Goal: Task Accomplishment & Management: Manage account settings

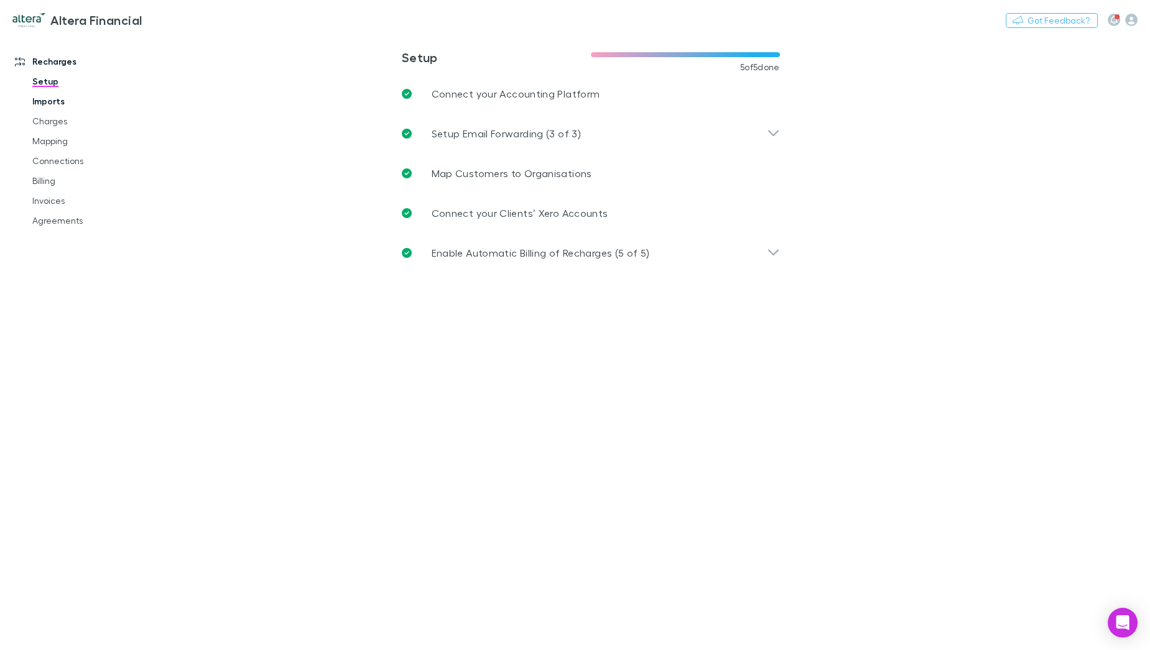
click at [60, 101] on link "Imports" at bounding box center [94, 101] width 149 height 20
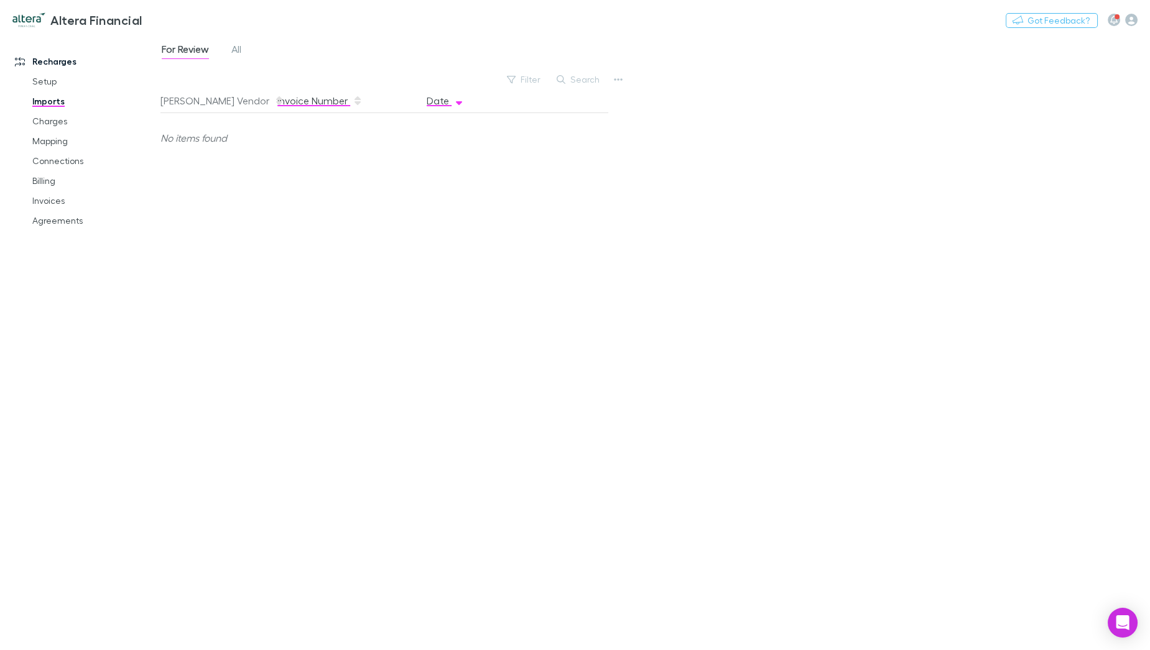
click at [302, 100] on button "Invoice Number" at bounding box center [319, 100] width 85 height 25
click at [234, 47] on span "All" at bounding box center [236, 51] width 10 height 16
click at [1125, 627] on icon "Open Intercom Messenger" at bounding box center [1122, 623] width 14 height 16
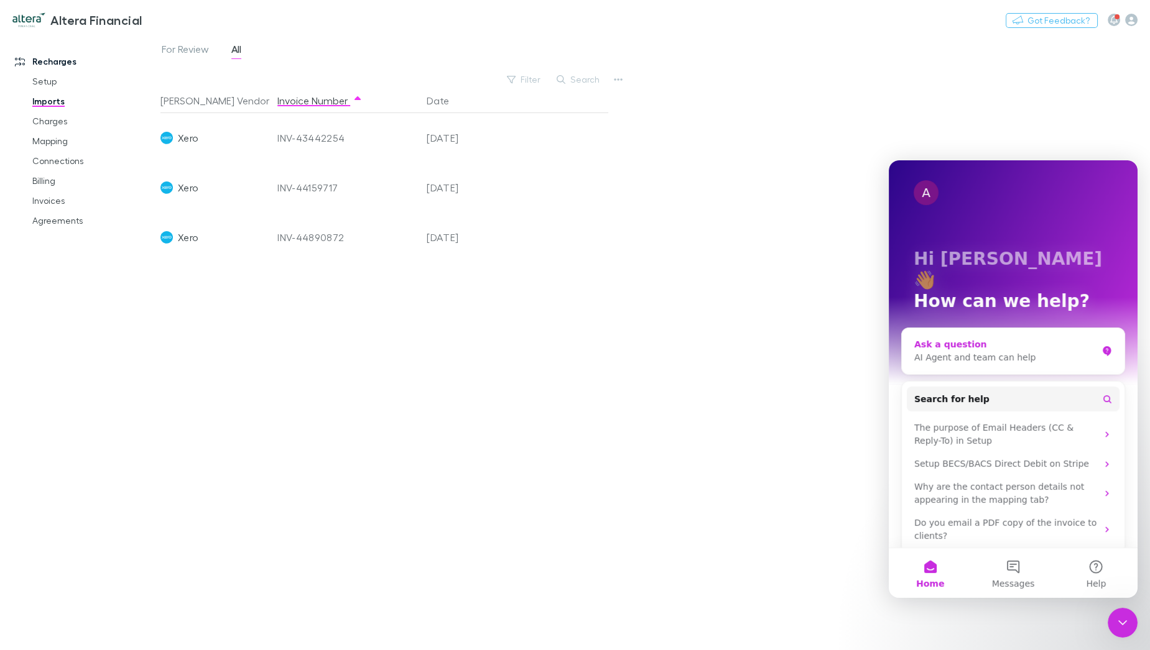
click at [977, 351] on div "AI Agent and team can help" at bounding box center [1005, 357] width 183 height 13
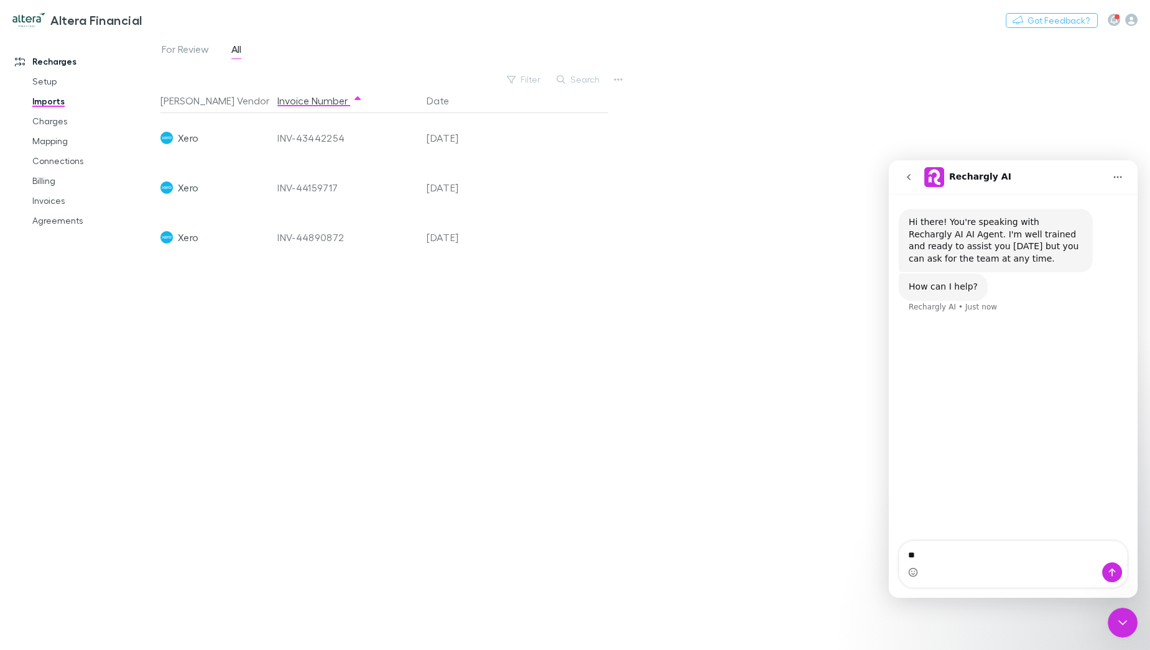
type textarea "*"
type textarea "**********"
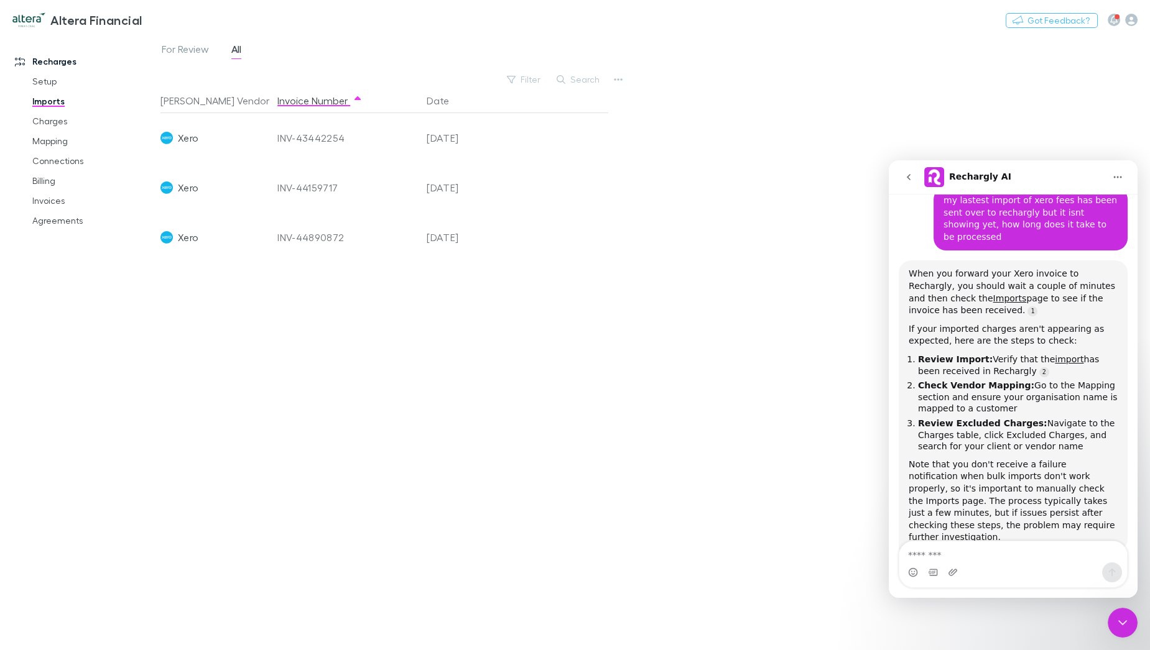
scroll to position [163, 0]
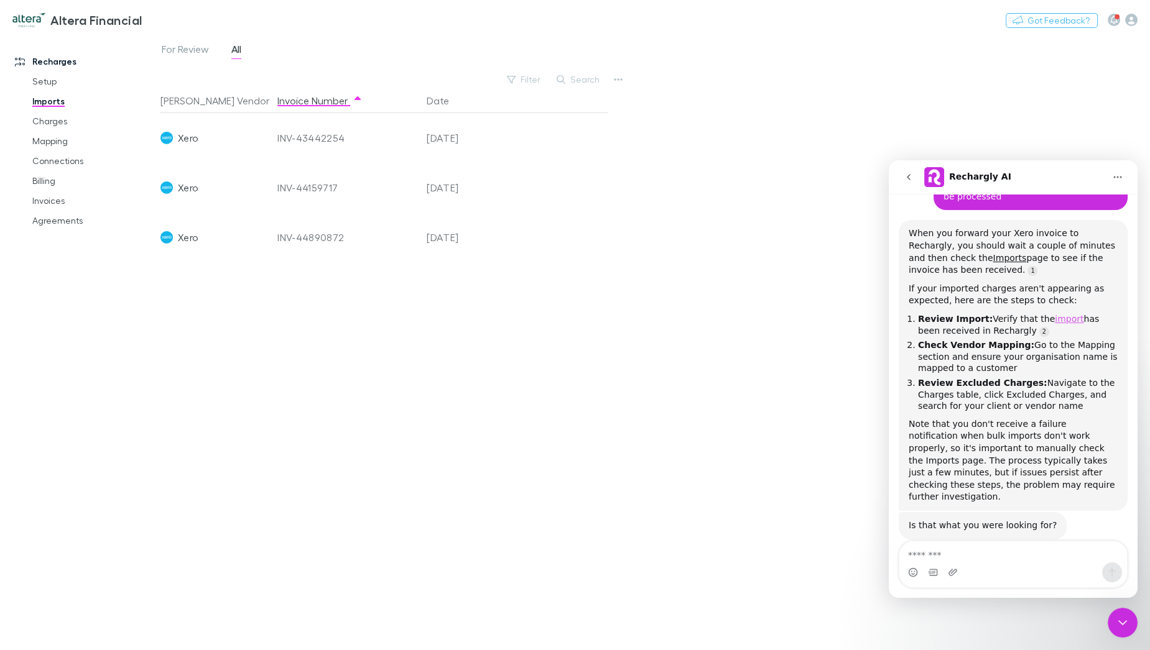
click at [1055, 314] on link "import" at bounding box center [1069, 319] width 29 height 10
click at [62, 138] on link "Mapping" at bounding box center [94, 141] width 149 height 20
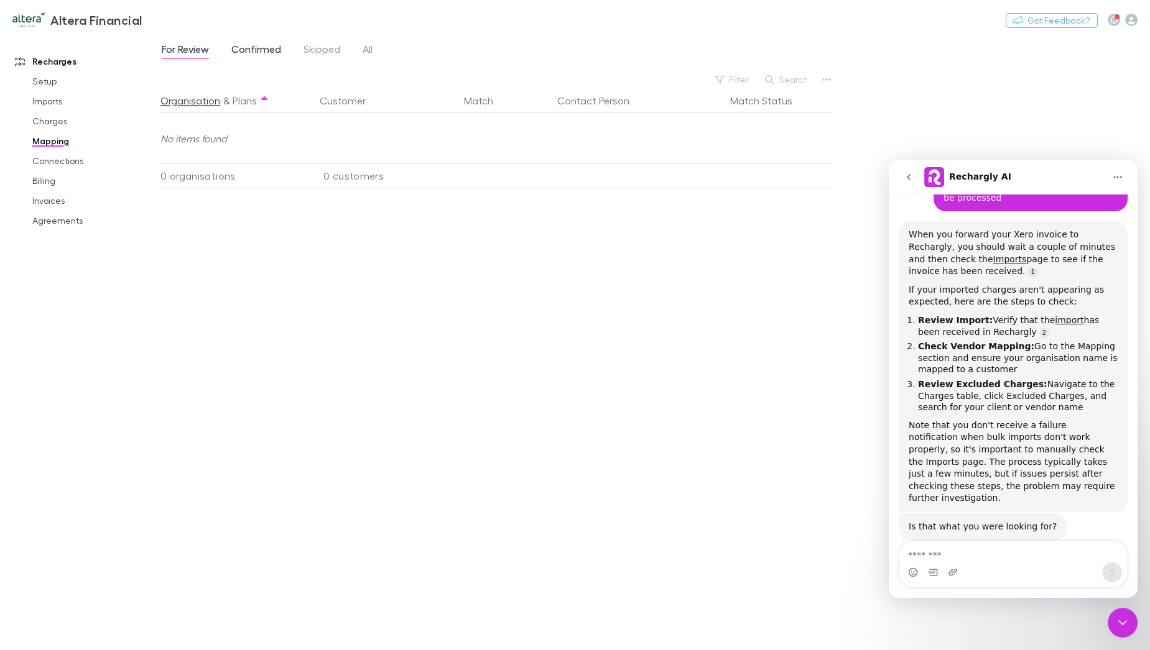
click at [251, 42] on link "Confirmed" at bounding box center [256, 51] width 52 height 20
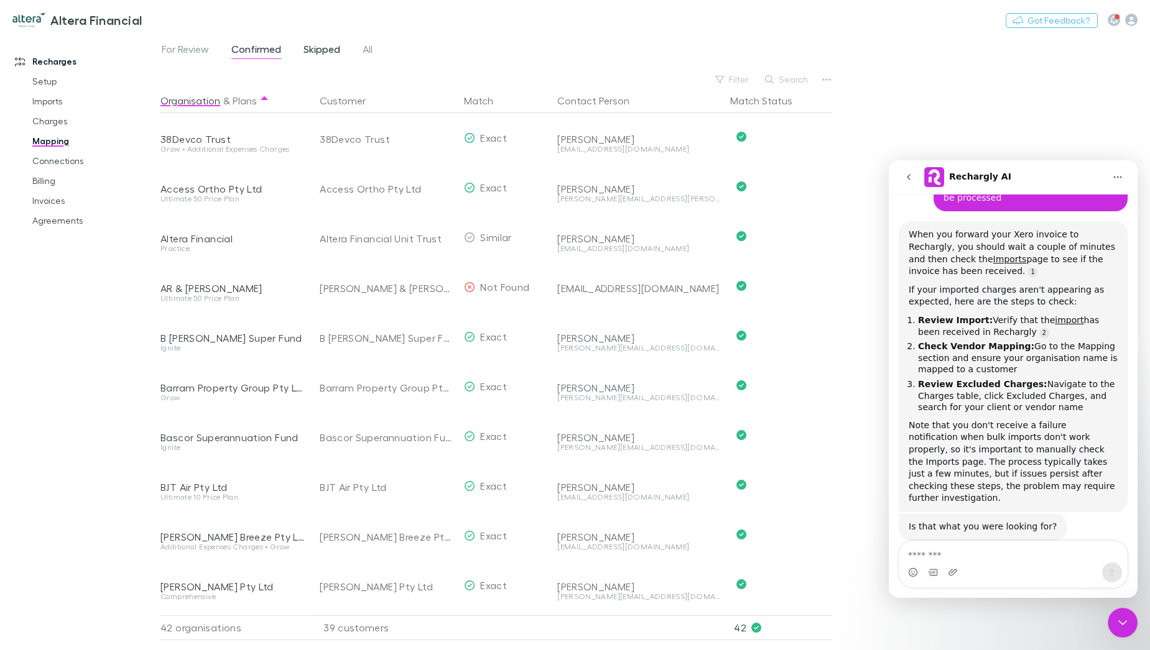
click at [330, 49] on span "Skipped" at bounding box center [321, 51] width 37 height 16
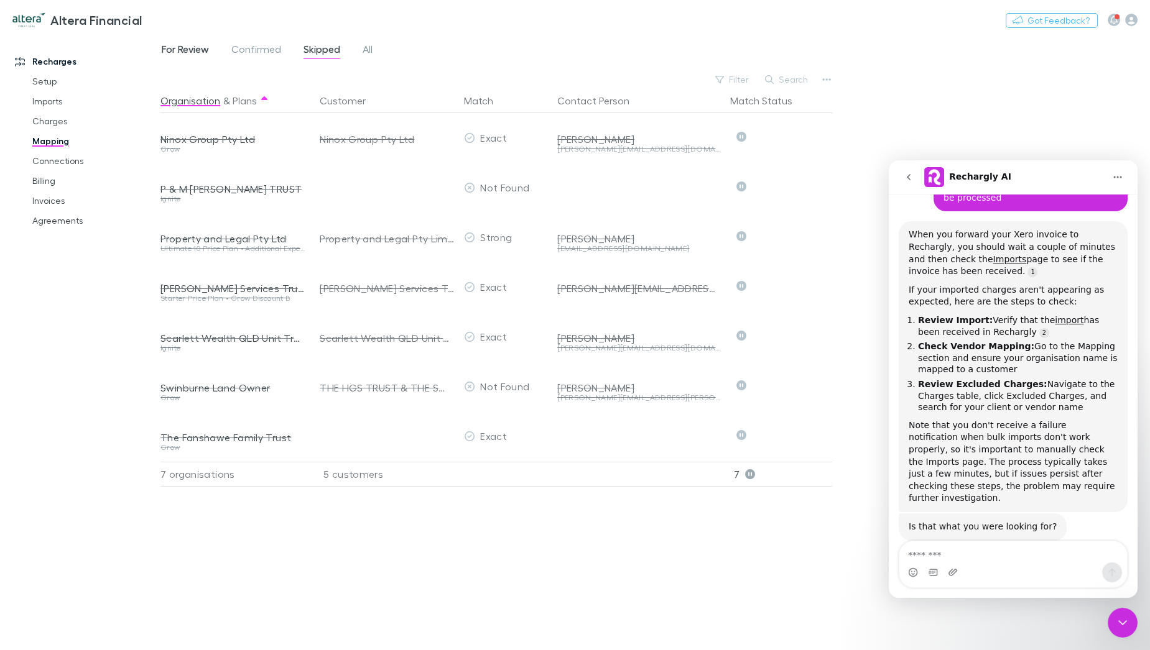
click at [203, 50] on span "For Review" at bounding box center [185, 51] width 47 height 16
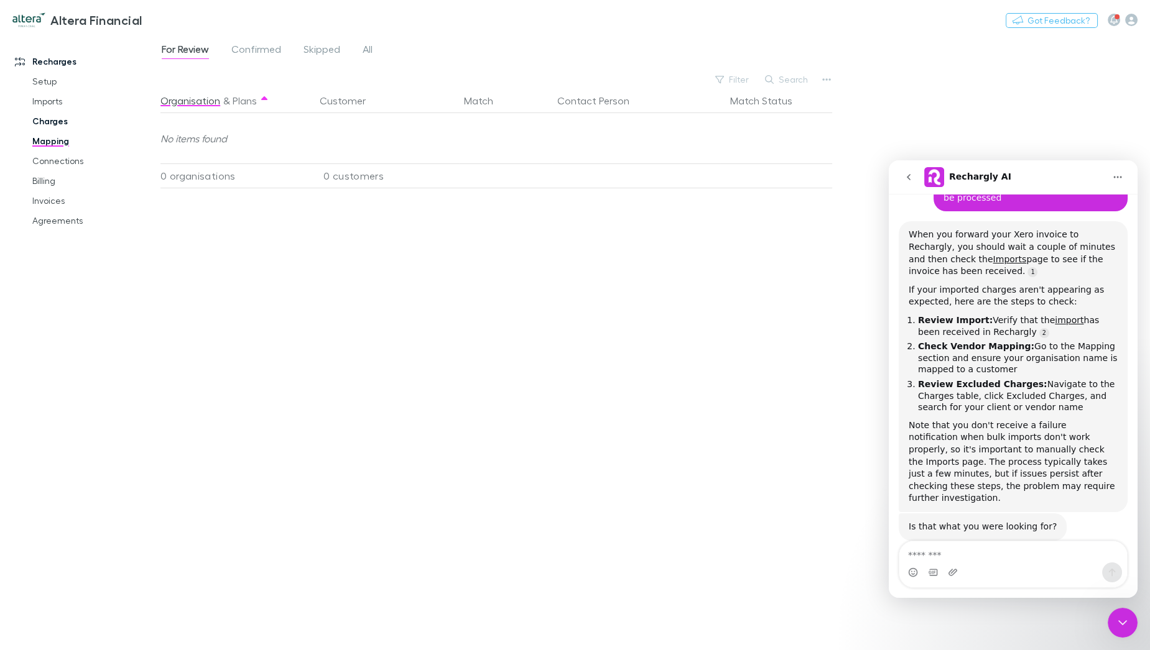
click at [42, 119] on link "Charges" at bounding box center [94, 121] width 149 height 20
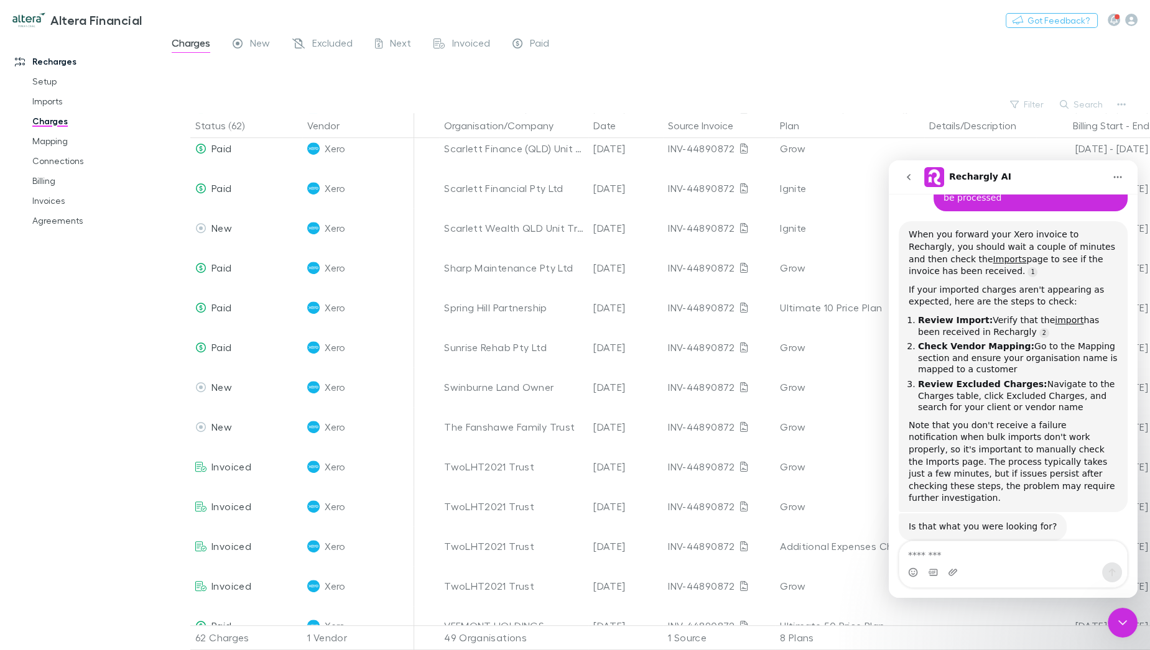
scroll to position [1994, 0]
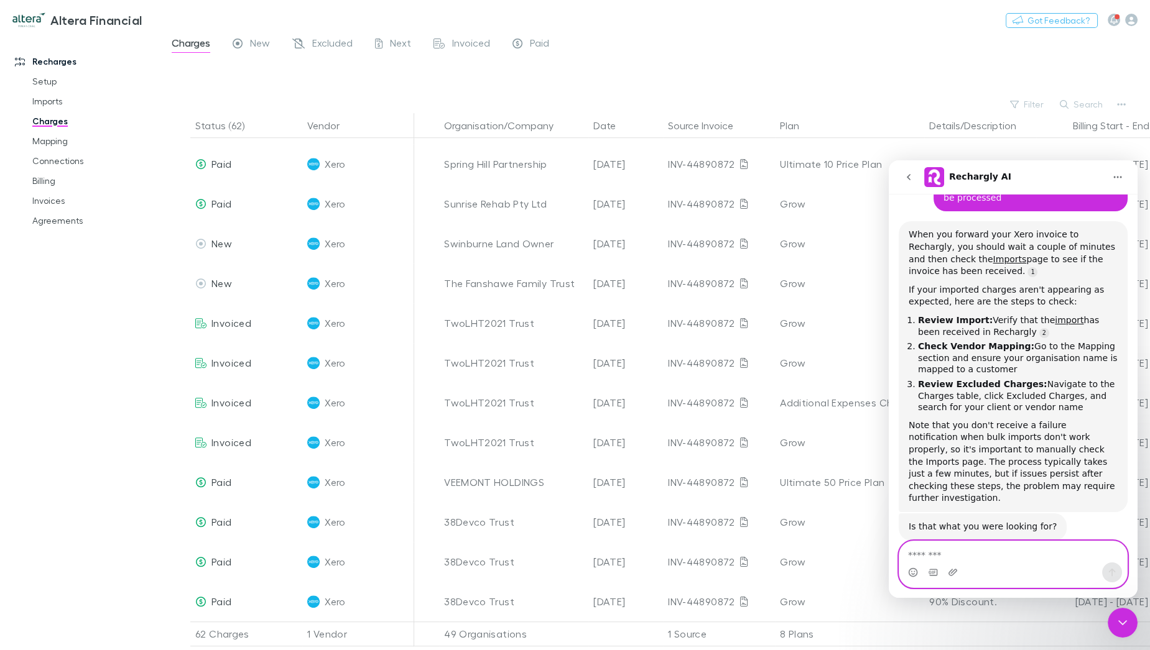
click at [947, 552] on textarea "Message…" at bounding box center [1013, 552] width 228 height 21
type textarea "*"
type textarea "**********"
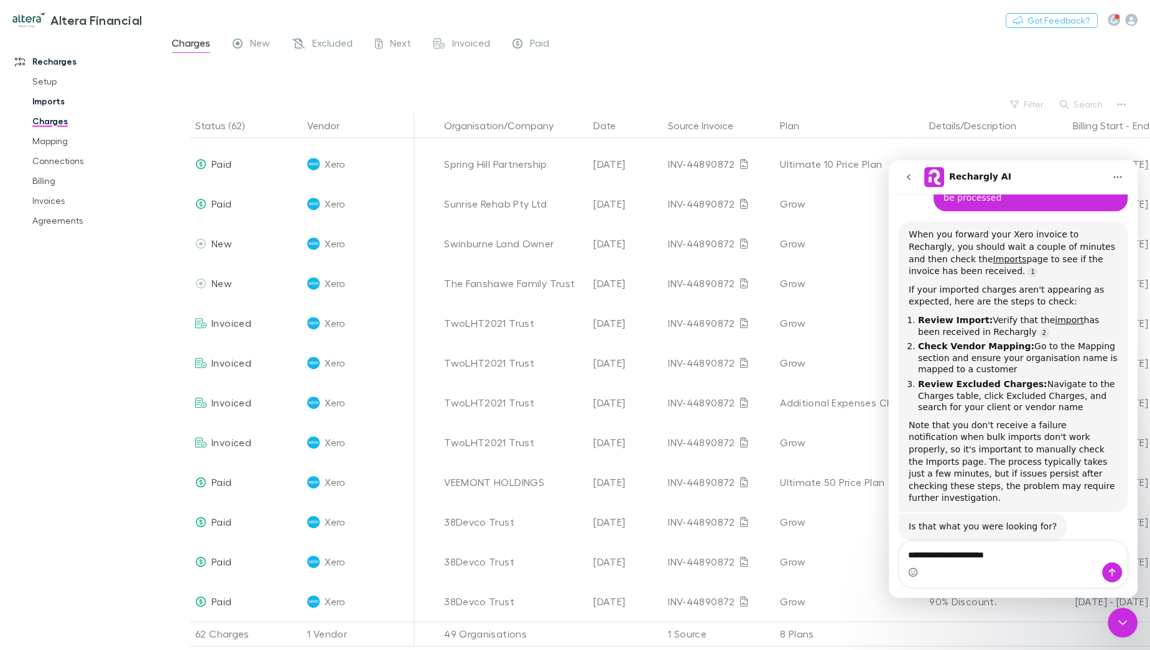
click at [65, 103] on link "Imports" at bounding box center [94, 101] width 149 height 20
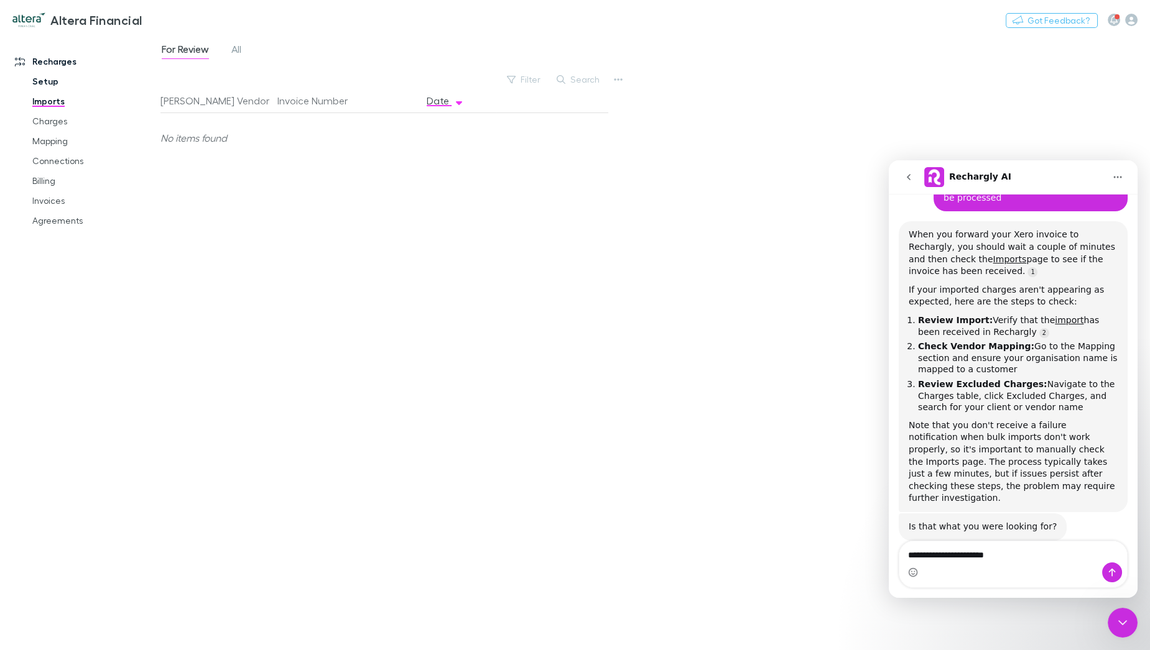
click at [35, 85] on link "Setup" at bounding box center [94, 82] width 149 height 20
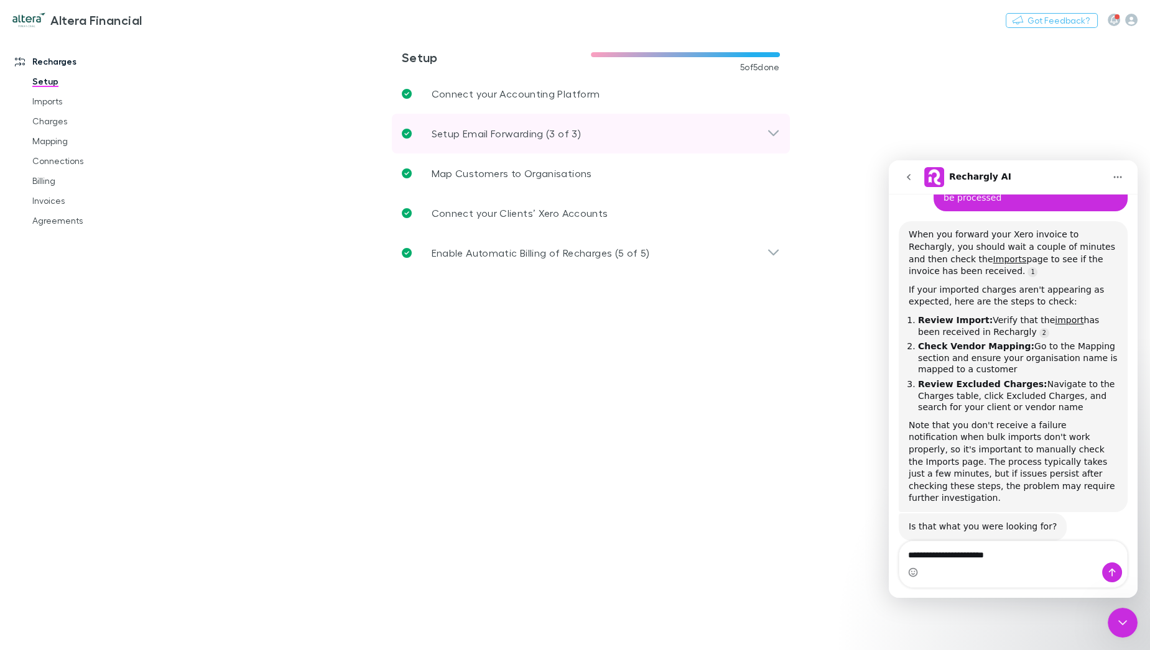
click at [563, 133] on p "Setup Email Forwarding (3 of 3)" at bounding box center [506, 133] width 149 height 15
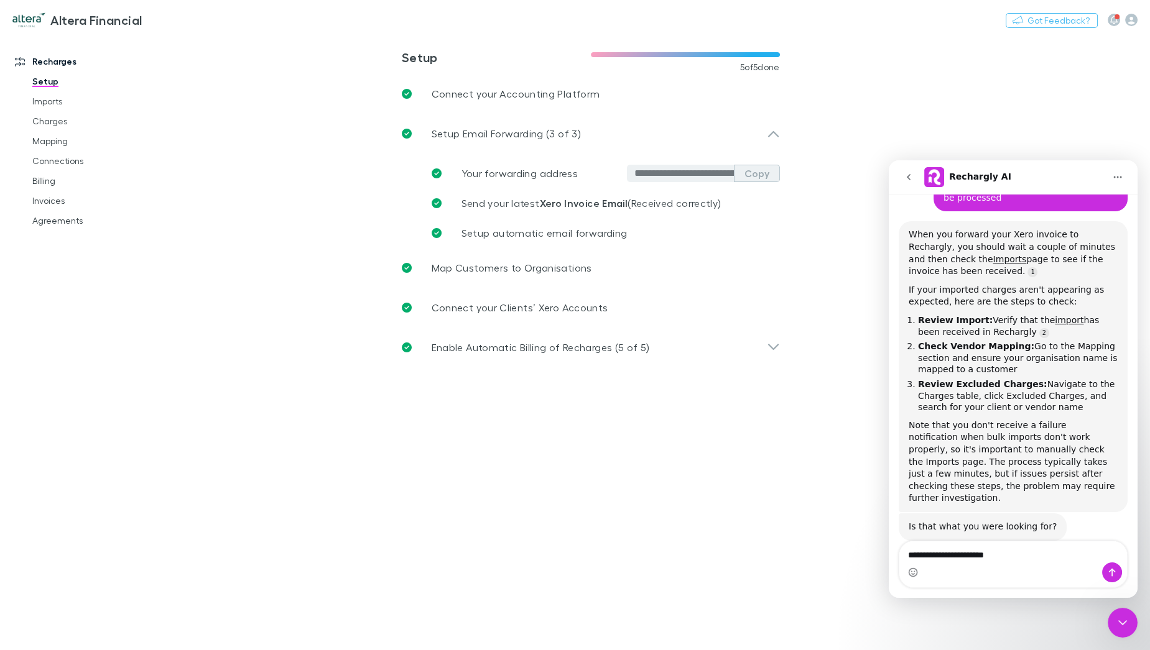
click at [747, 170] on button "Copy" at bounding box center [757, 173] width 46 height 17
click at [70, 96] on link "Imports" at bounding box center [94, 101] width 149 height 20
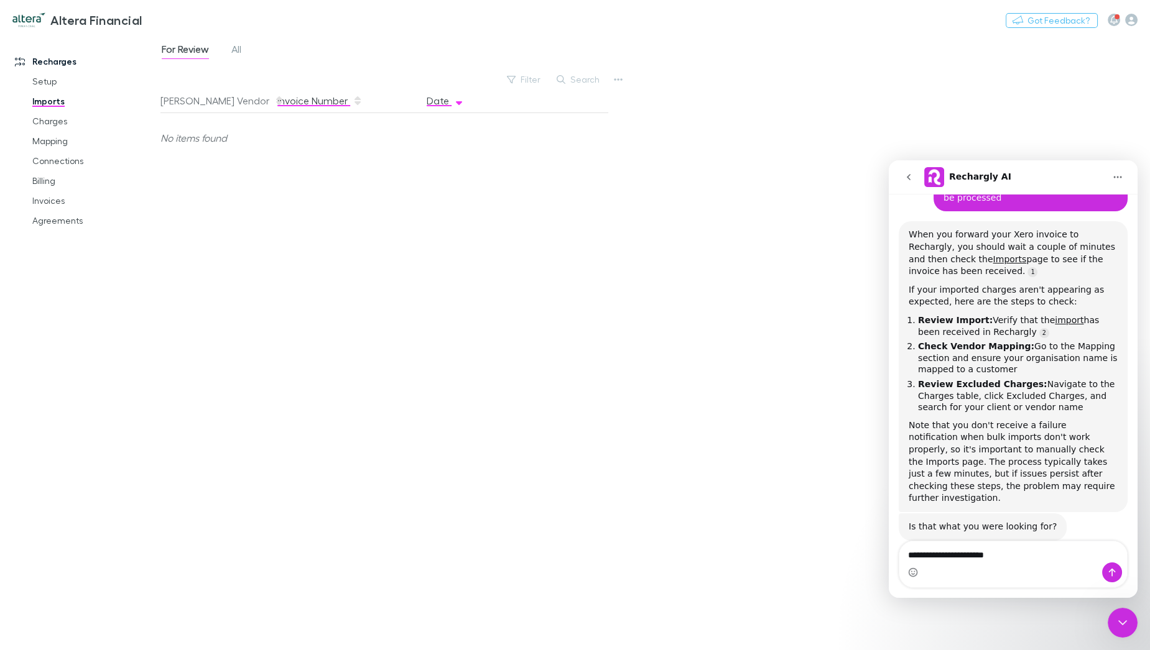
click at [319, 102] on button "Invoice Number" at bounding box center [319, 100] width 85 height 25
click at [208, 103] on button "[PERSON_NAME] Vendor" at bounding box center [222, 100] width 124 height 25
click at [241, 44] on span "All" at bounding box center [236, 51] width 10 height 16
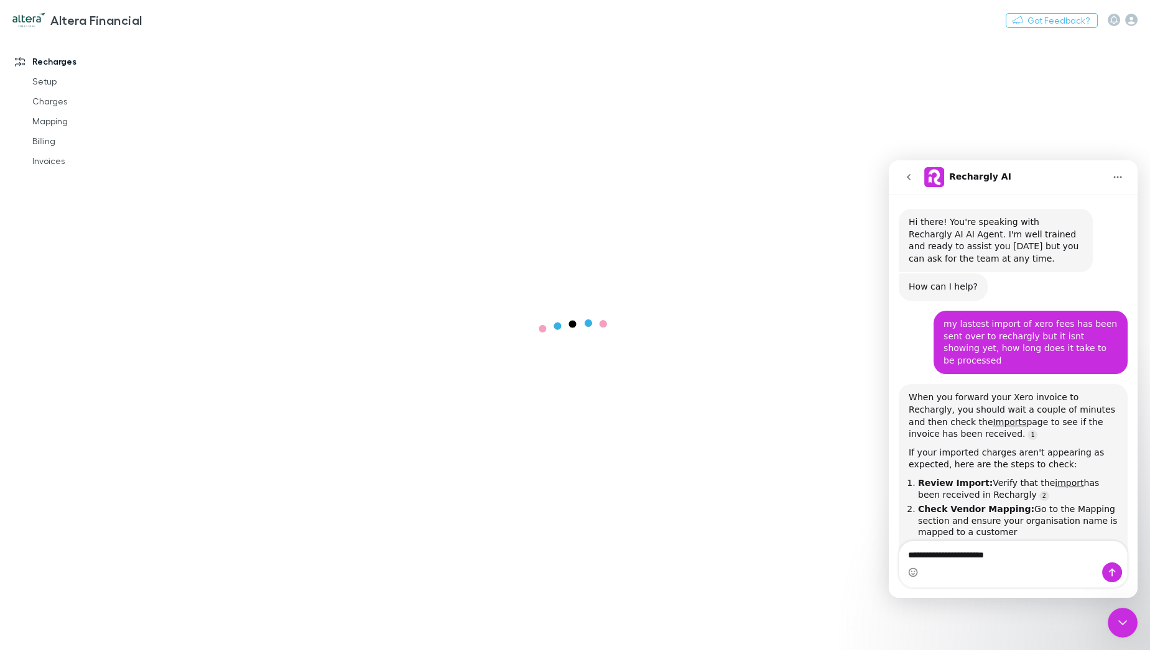
scroll to position [163, 0]
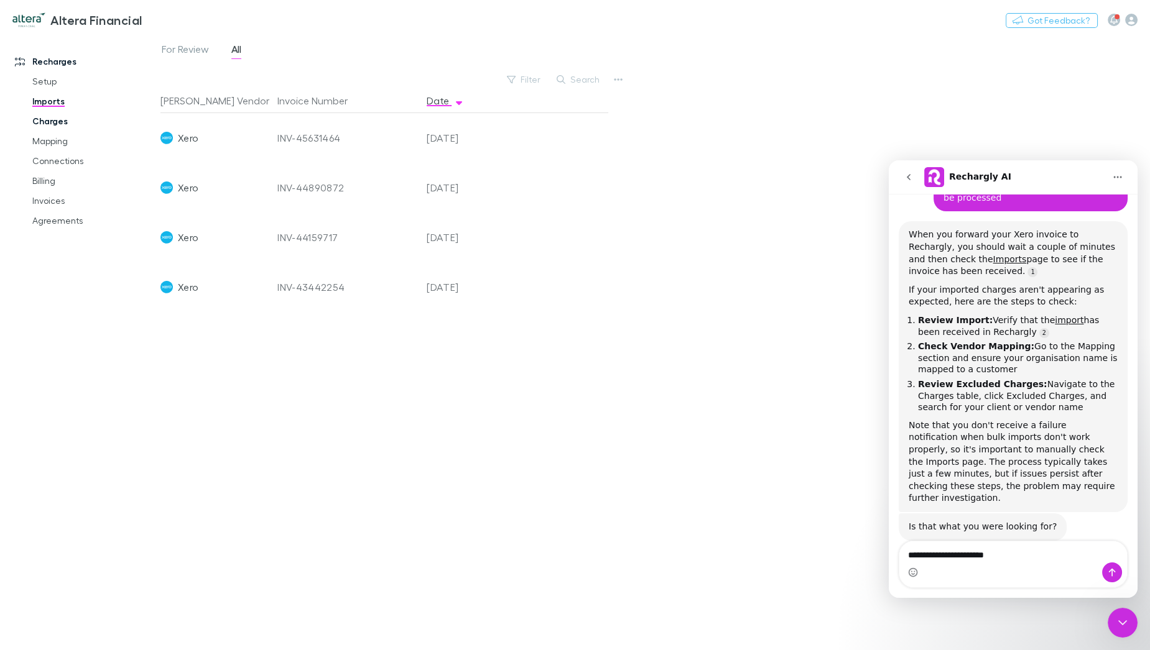
click at [60, 122] on link "Charges" at bounding box center [94, 121] width 149 height 20
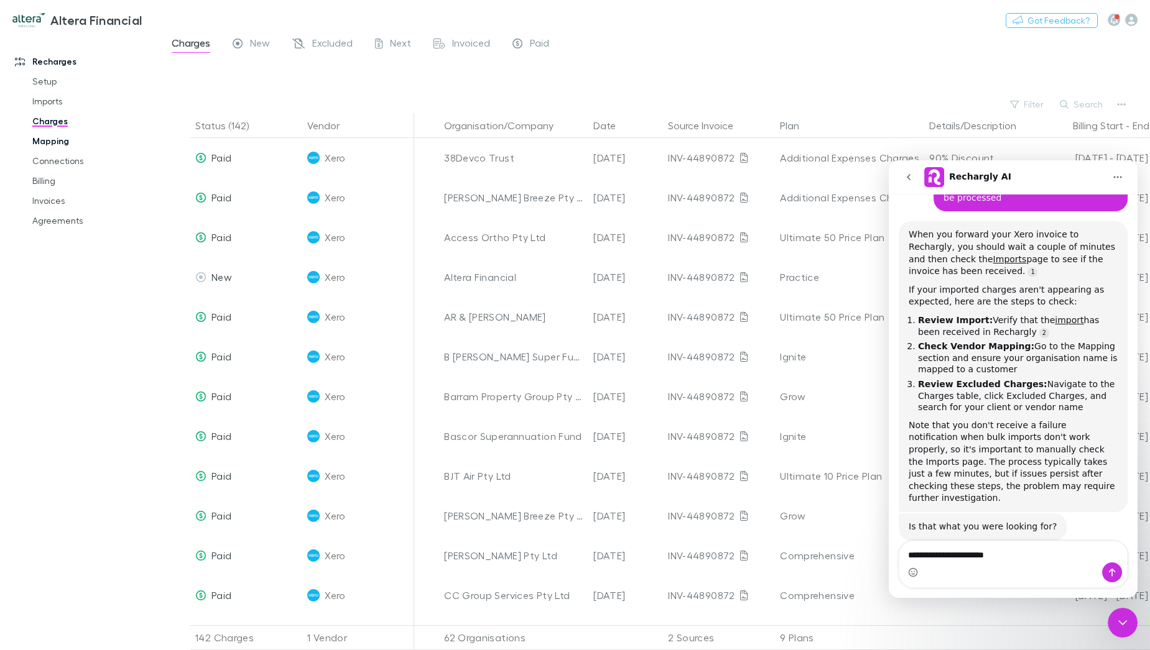
click at [65, 141] on link "Mapping" at bounding box center [94, 141] width 149 height 20
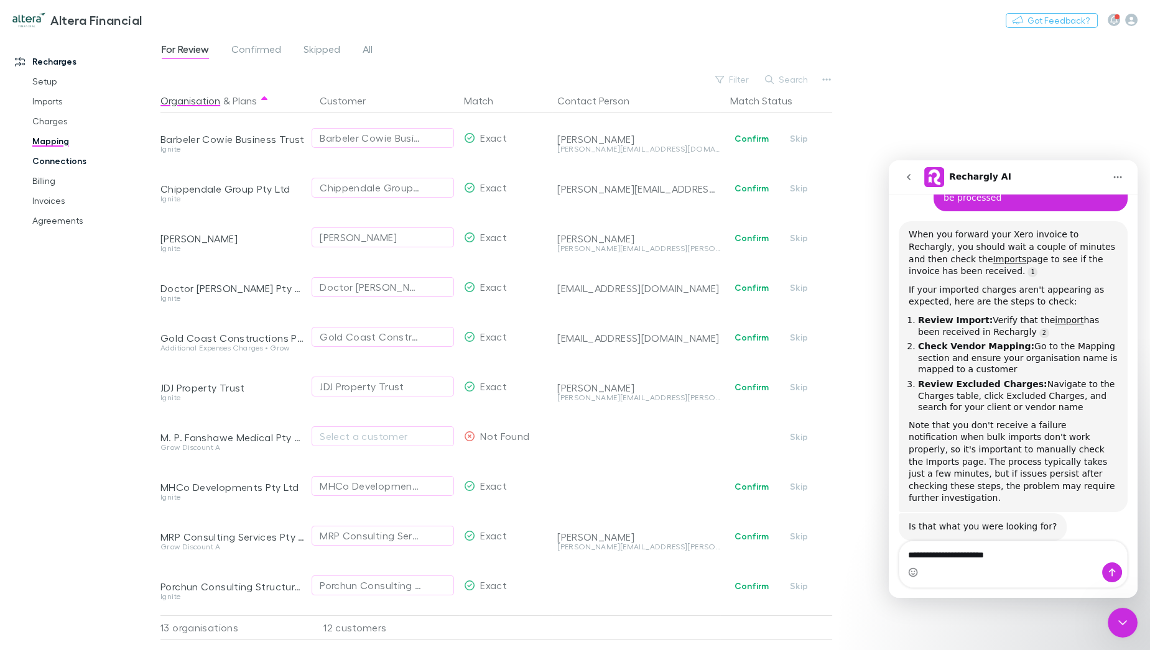
click at [63, 162] on link "Connections" at bounding box center [94, 161] width 149 height 20
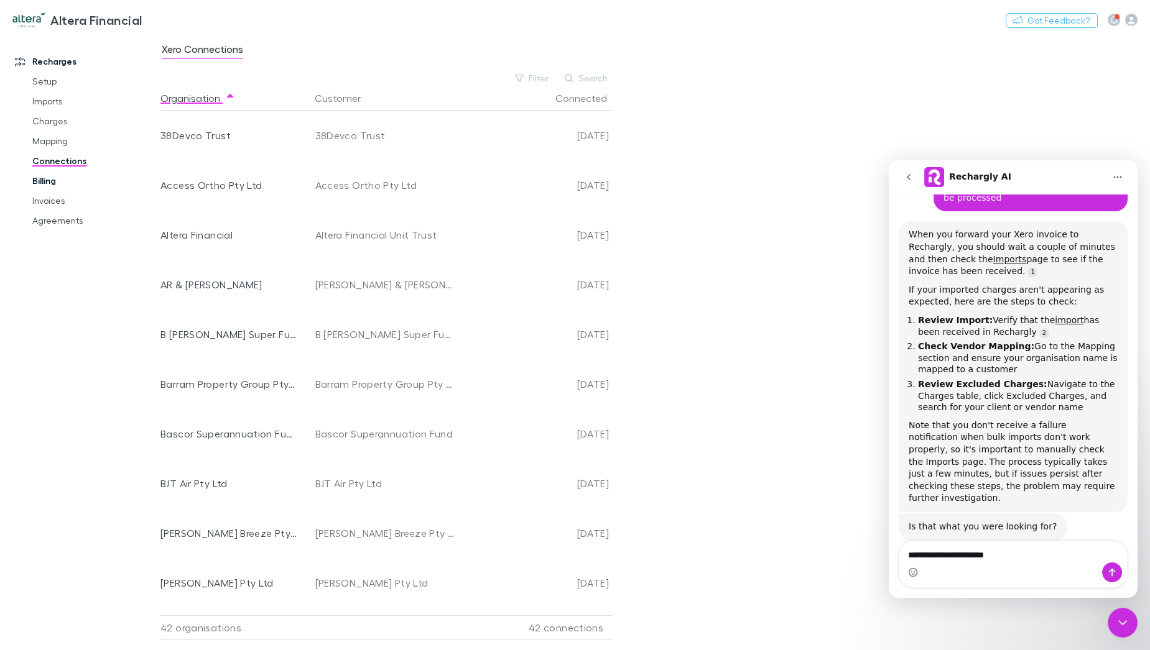
click at [53, 180] on link "Billing" at bounding box center [94, 181] width 149 height 20
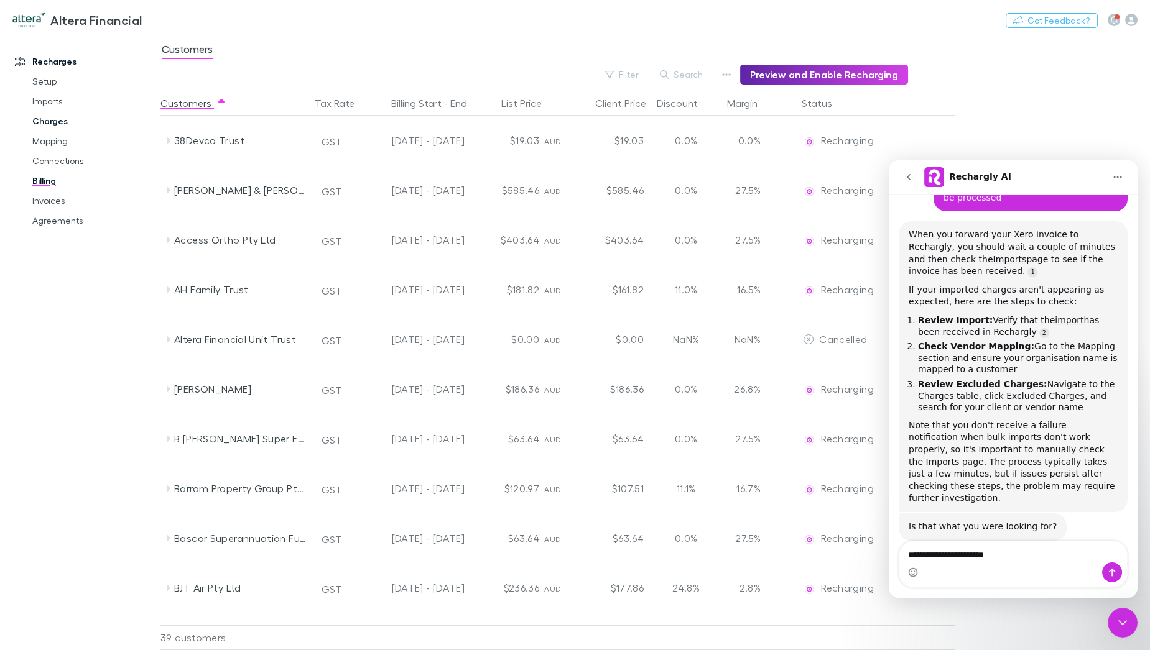
click at [60, 120] on link "Charges" at bounding box center [94, 121] width 149 height 20
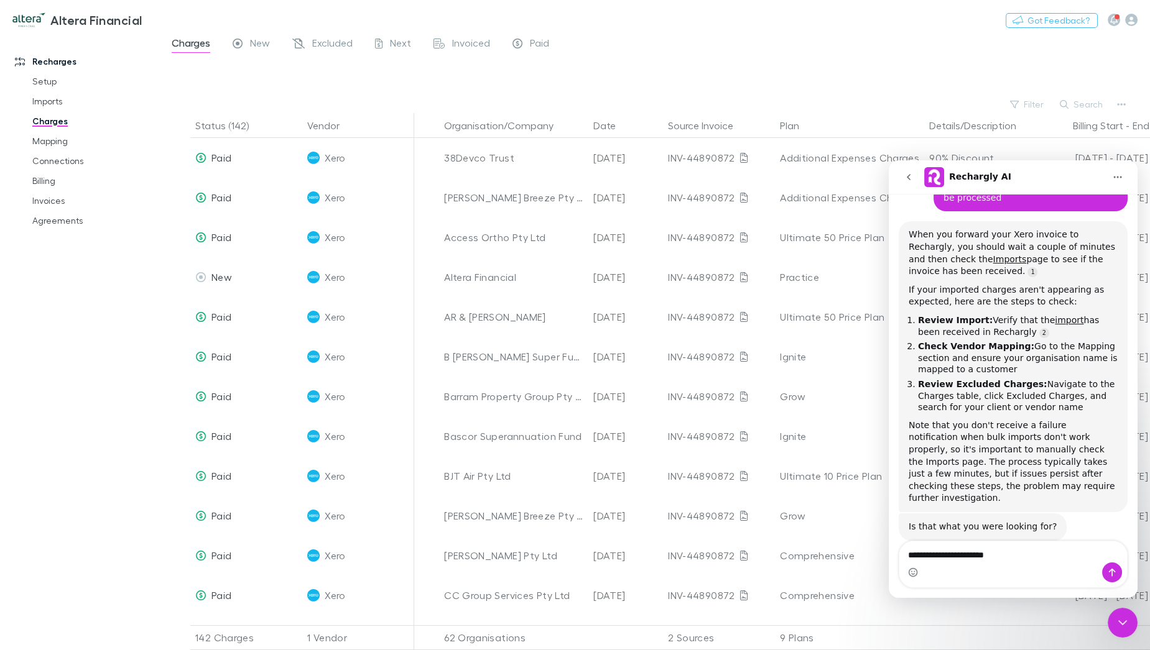
click at [1118, 178] on icon "Home" at bounding box center [1117, 177] width 10 height 10
click at [1122, 183] on button "Home" at bounding box center [1118, 177] width 24 height 24
click at [1117, 632] on div "Close Intercom Messenger" at bounding box center [1122, 623] width 30 height 30
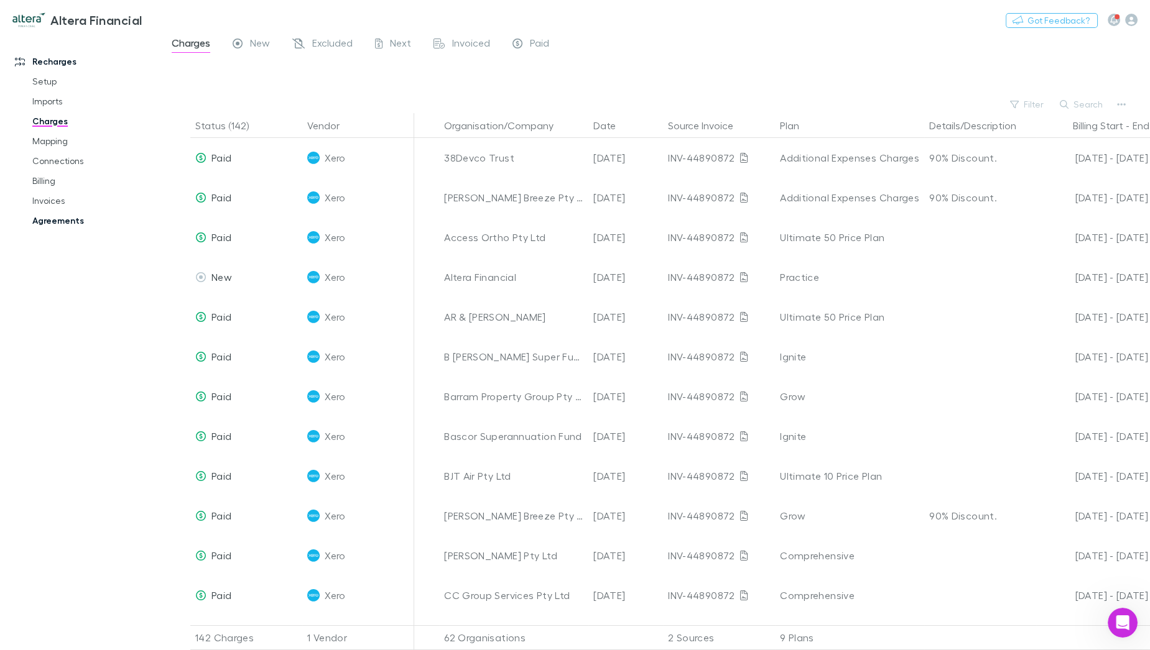
scroll to position [240, 0]
click at [65, 220] on link "Agreements" at bounding box center [94, 221] width 149 height 20
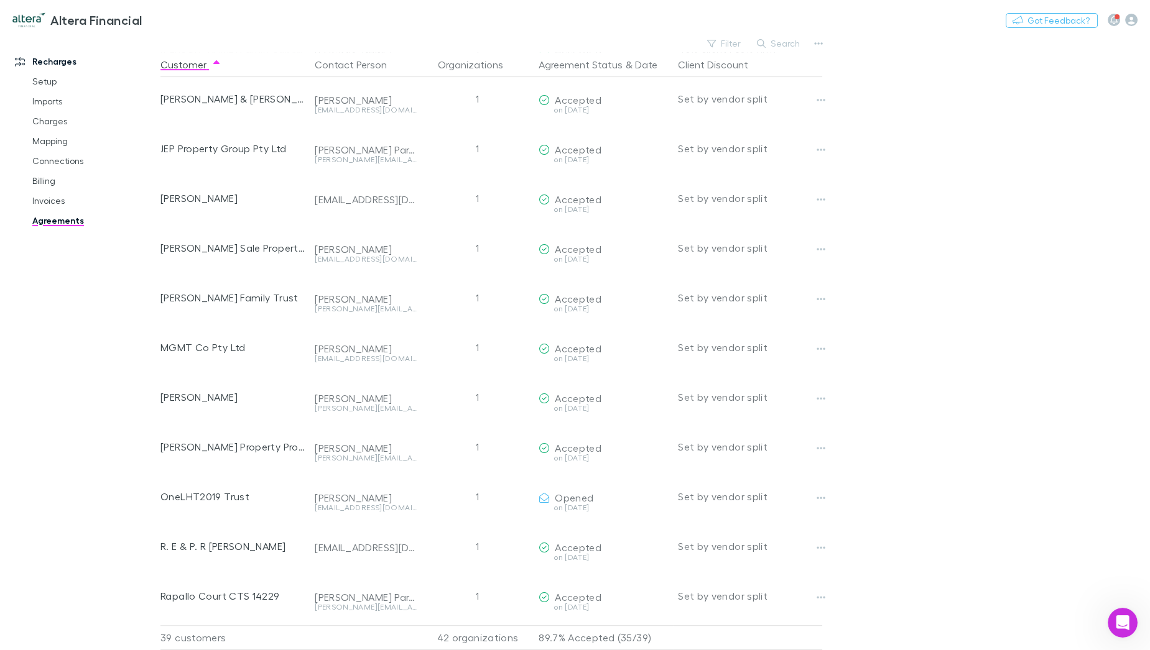
scroll to position [1402, 0]
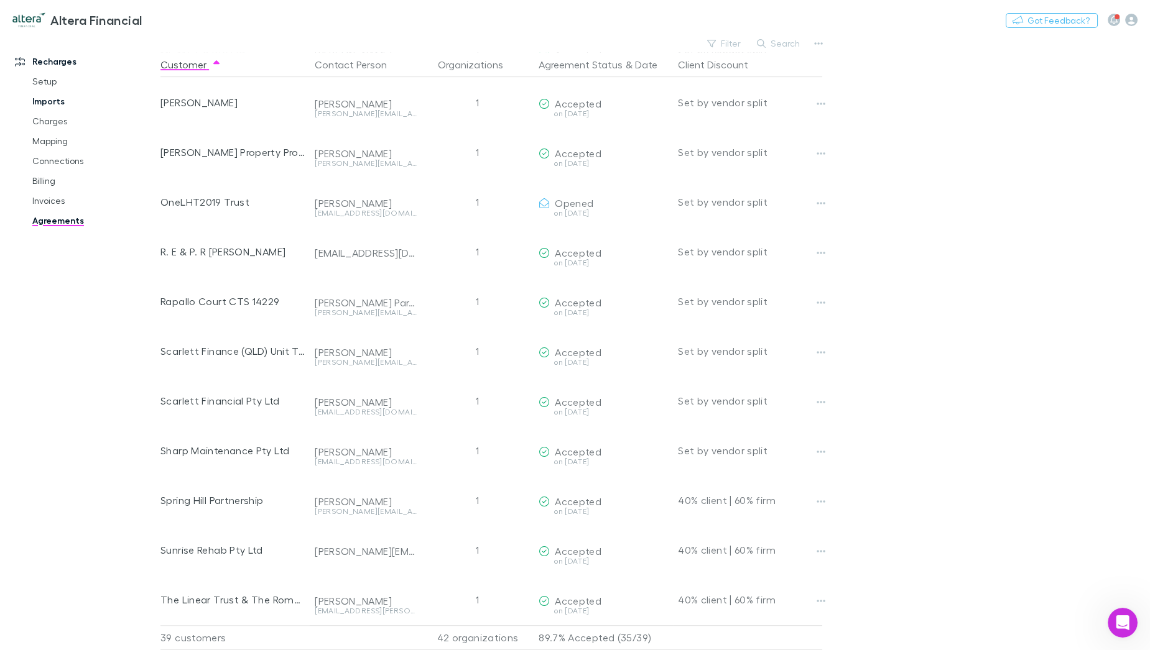
click at [55, 104] on link "Imports" at bounding box center [94, 101] width 149 height 20
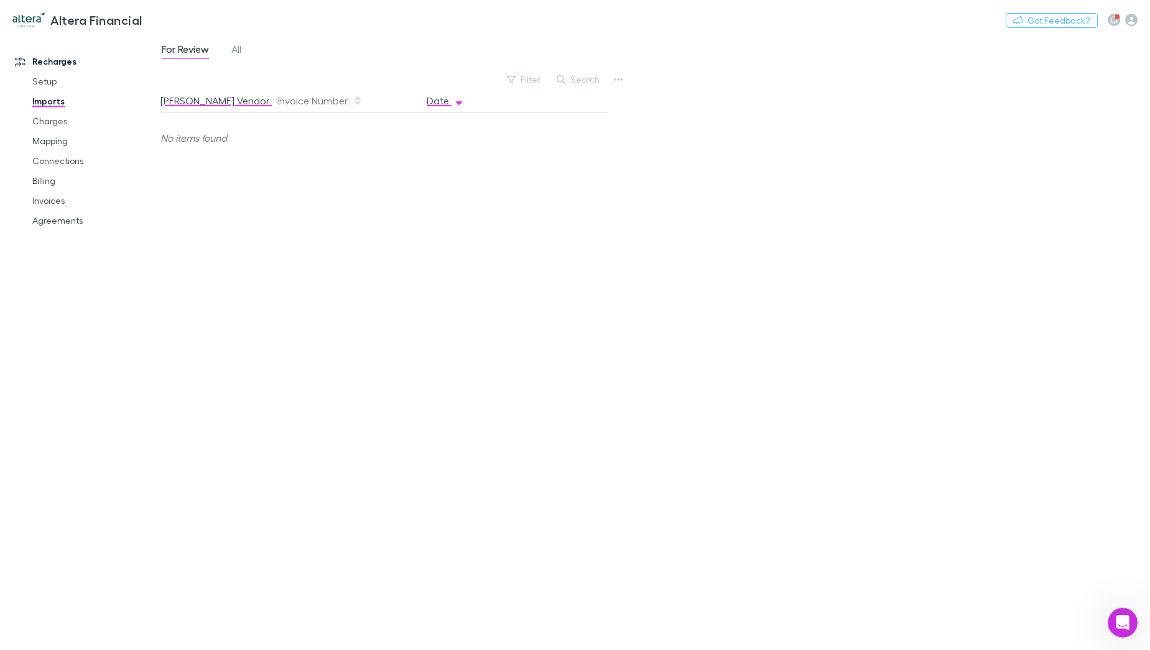
click at [203, 107] on button "[PERSON_NAME] Vendor" at bounding box center [222, 100] width 124 height 25
click at [247, 39] on div "Altera Financial Nothing Got Feedback?" at bounding box center [575, 20] width 1150 height 40
click at [241, 47] on span "All" at bounding box center [236, 51] width 10 height 16
click at [53, 120] on link "Charges" at bounding box center [94, 121] width 149 height 20
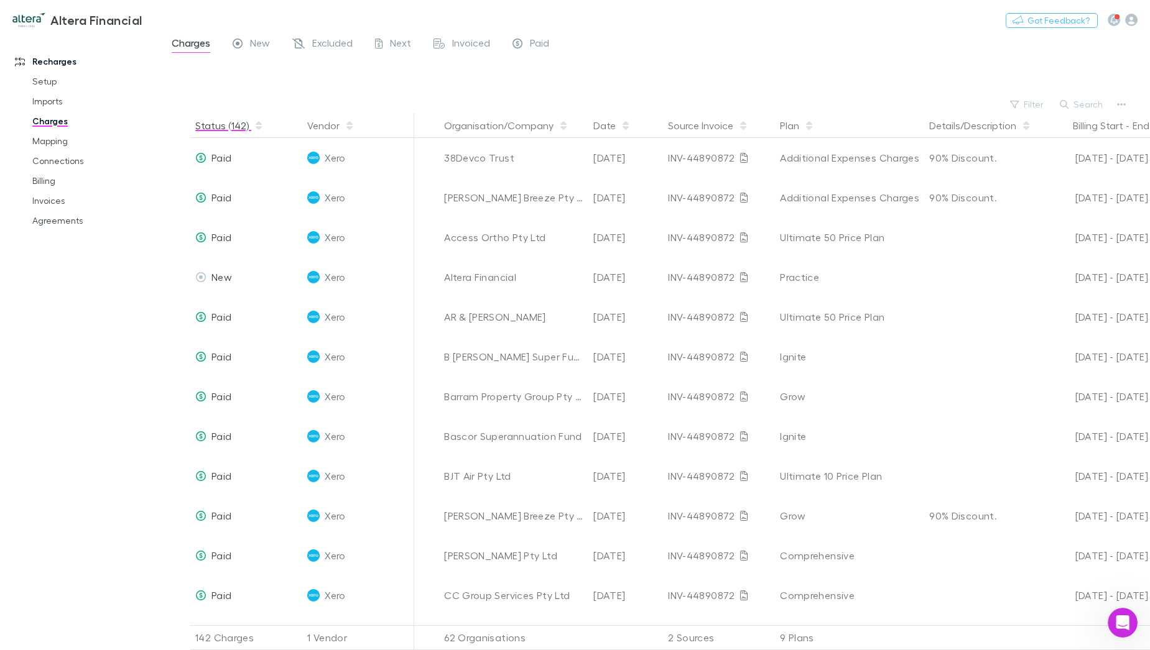
click at [221, 125] on button "Status (142)" at bounding box center [229, 125] width 68 height 25
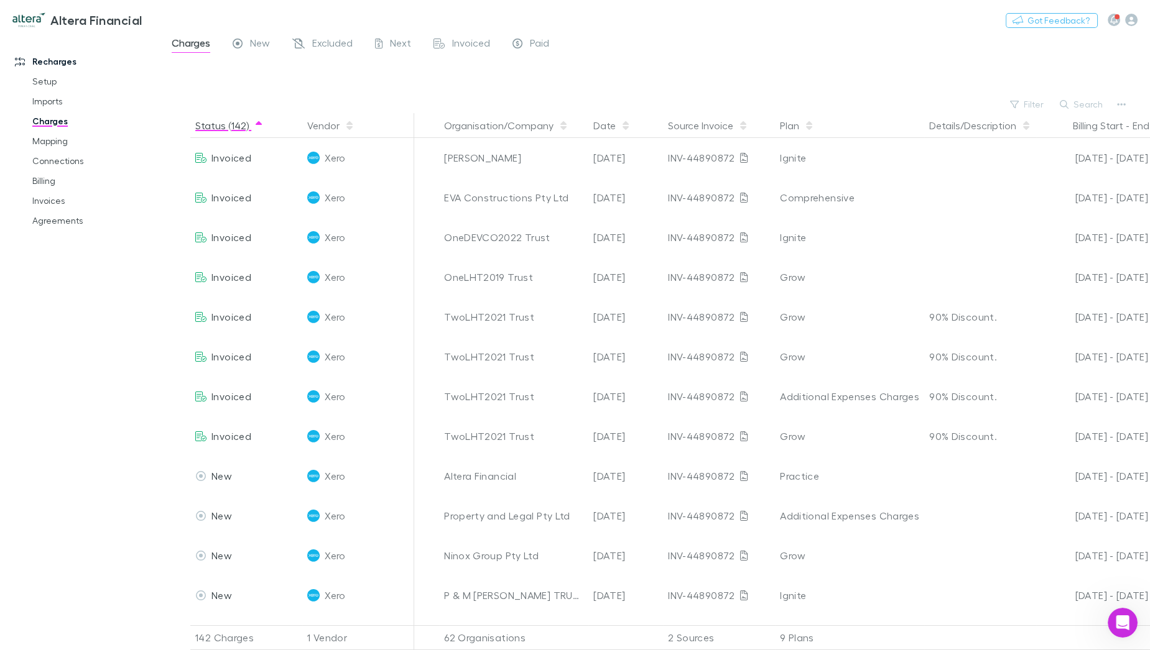
click at [221, 125] on button "Status (142)" at bounding box center [229, 125] width 68 height 25
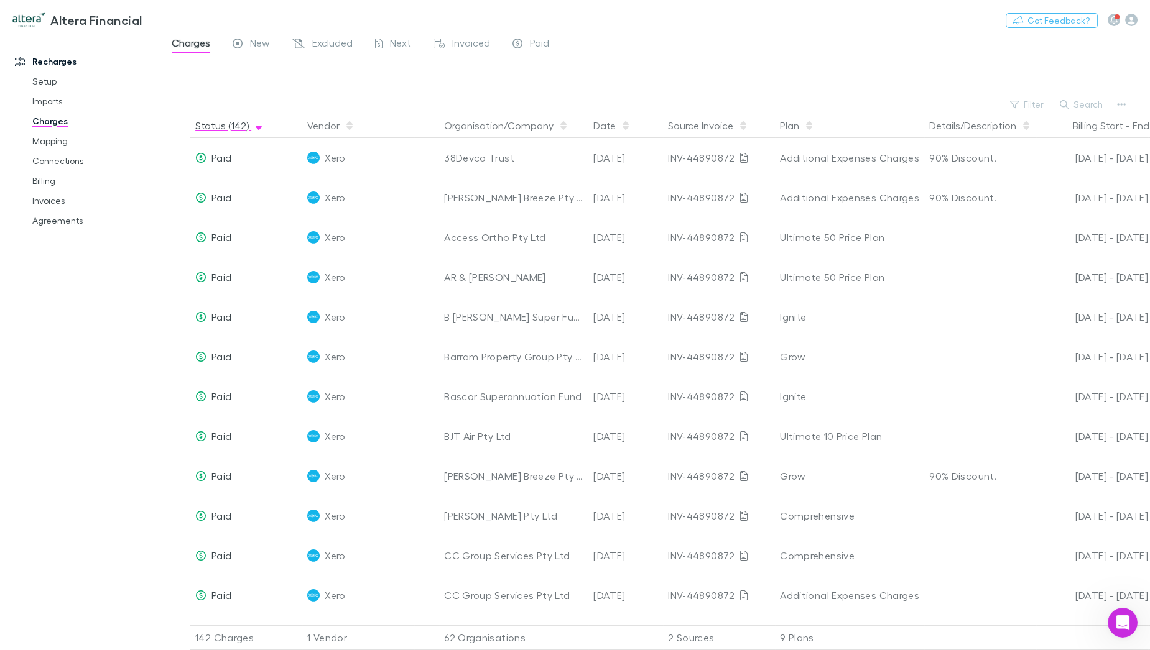
click at [221, 125] on button "Status (142)" at bounding box center [229, 125] width 68 height 25
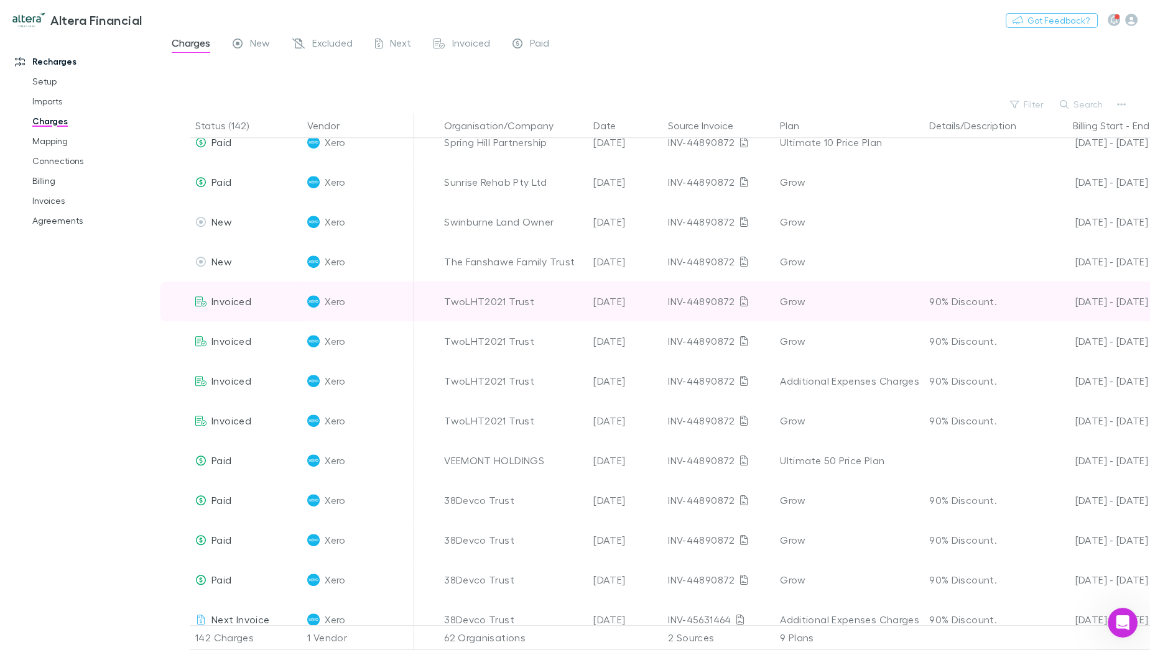
scroll to position [2018, 0]
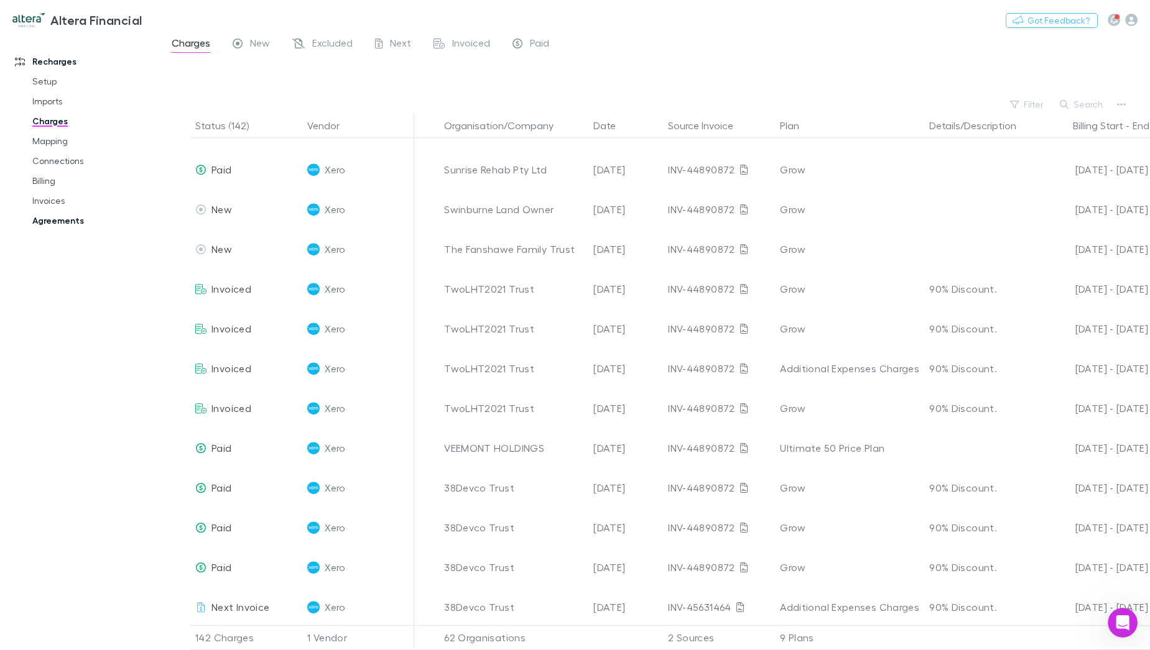
click at [60, 227] on link "Agreements" at bounding box center [94, 221] width 149 height 20
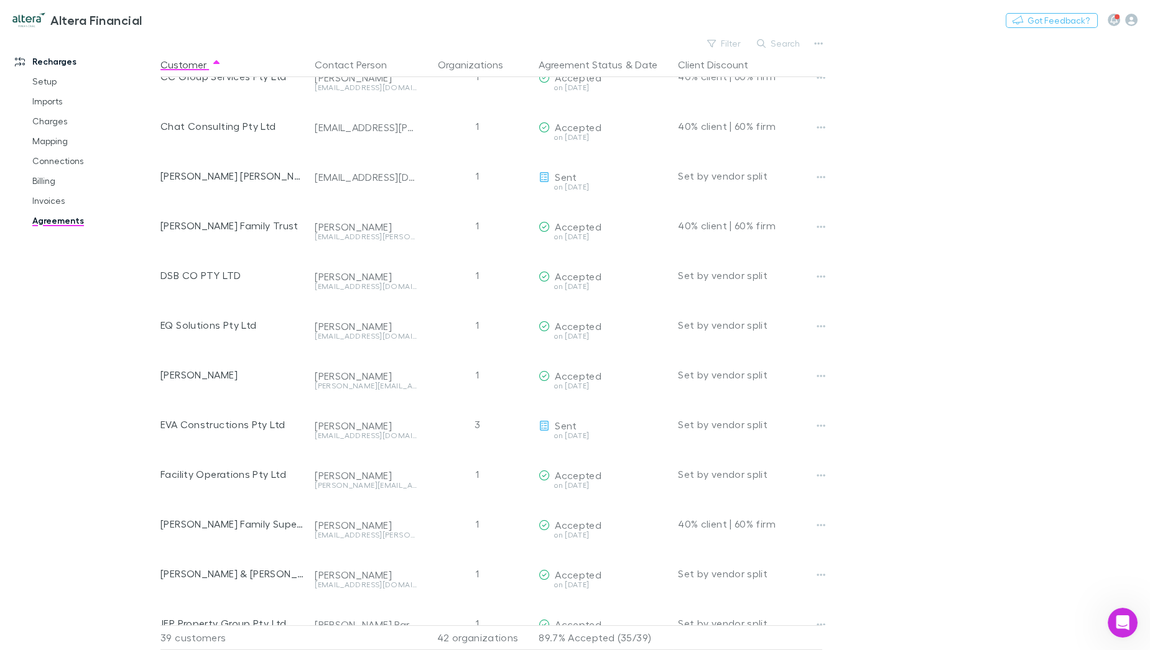
scroll to position [236, 0]
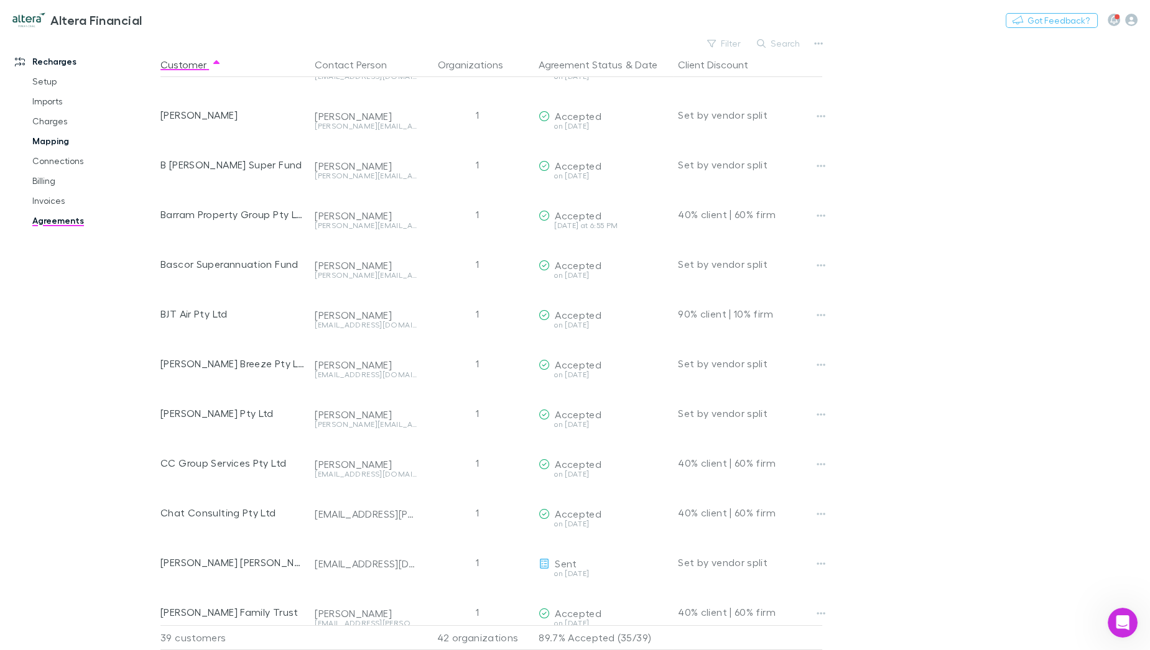
click at [53, 138] on link "Mapping" at bounding box center [94, 141] width 149 height 20
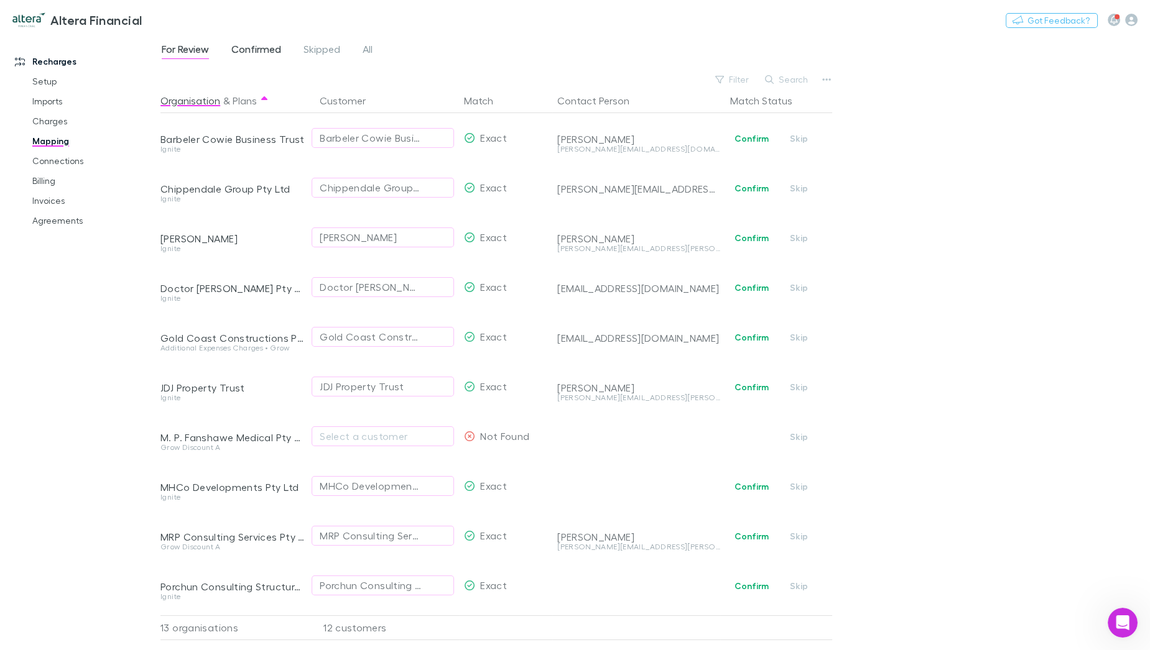
click at [270, 50] on span "Confirmed" at bounding box center [256, 51] width 50 height 16
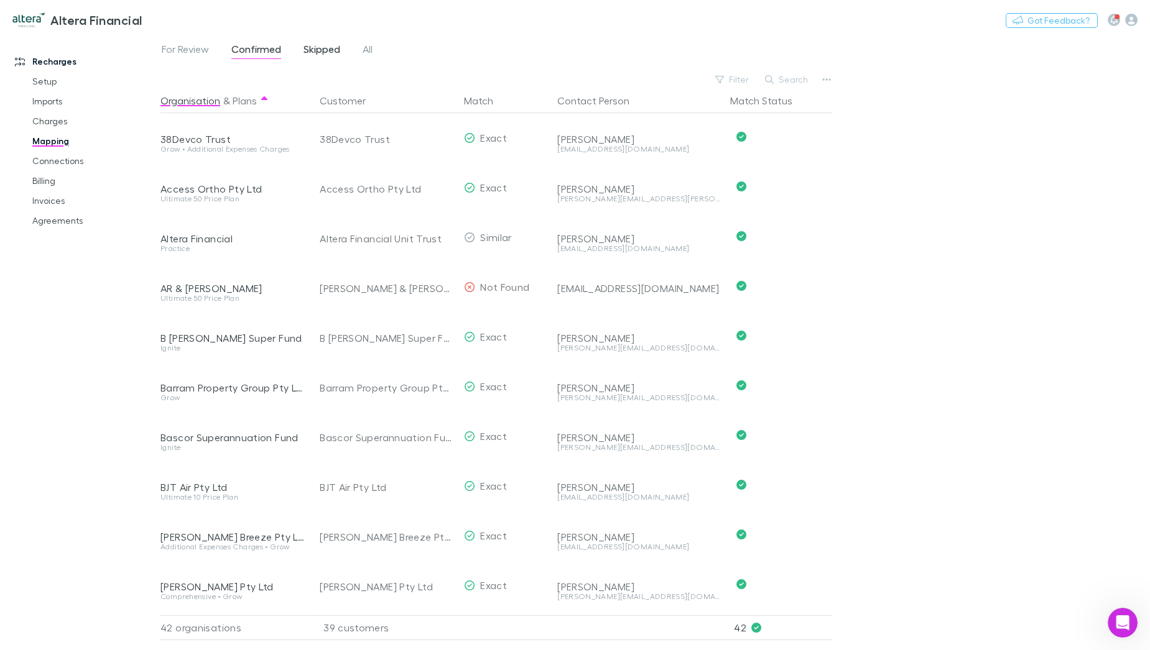
click at [330, 49] on span "Skipped" at bounding box center [321, 51] width 37 height 16
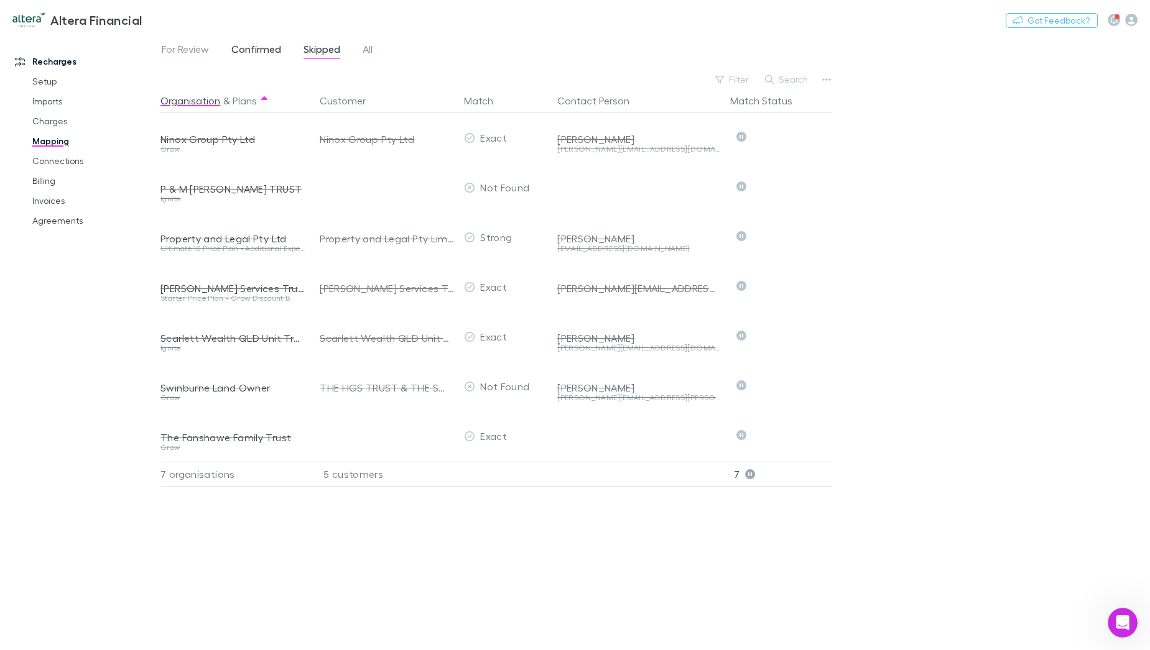
click at [256, 49] on span "Confirmed" at bounding box center [256, 51] width 50 height 16
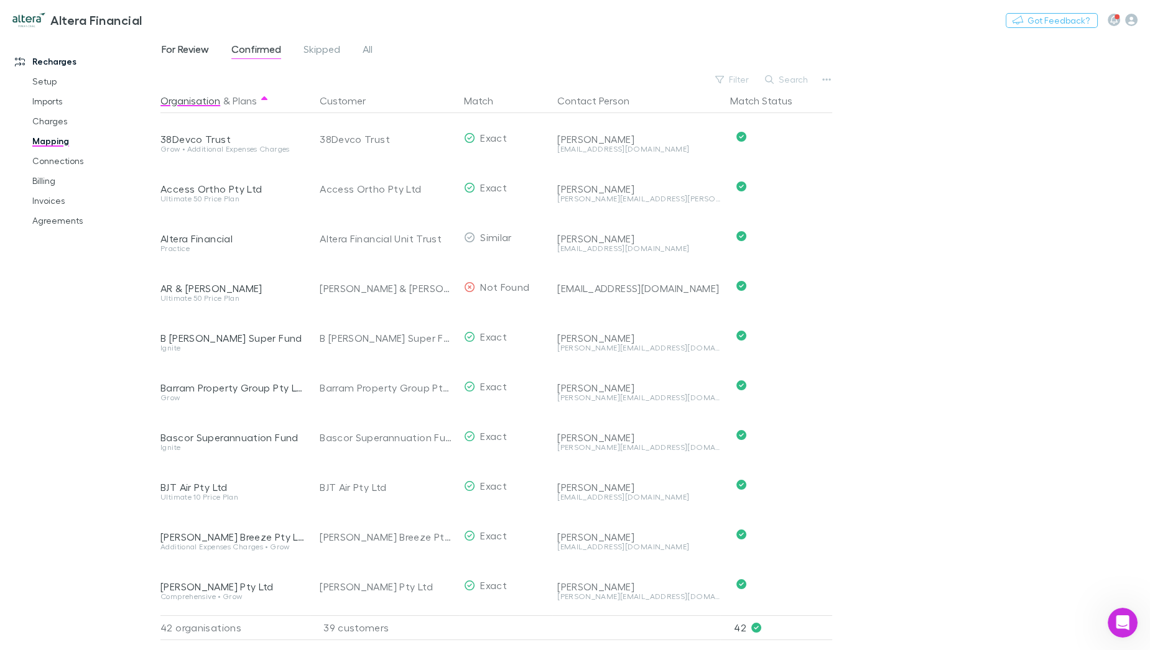
click at [195, 47] on span "For Review" at bounding box center [185, 51] width 47 height 16
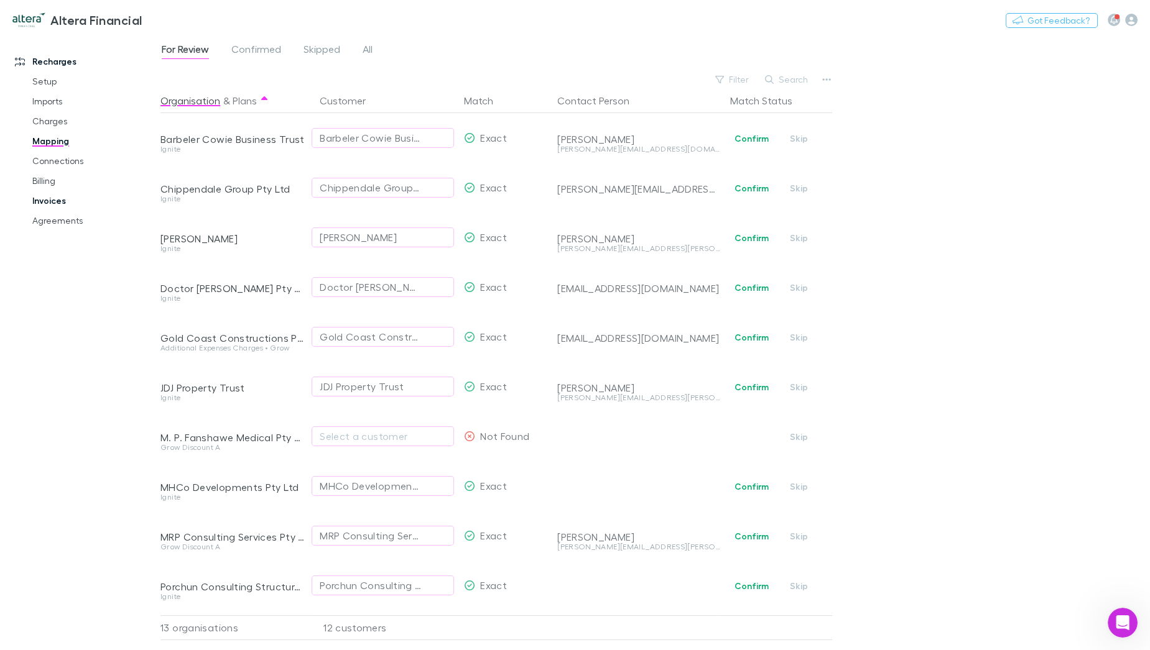
click at [81, 200] on link "Invoices" at bounding box center [94, 201] width 149 height 20
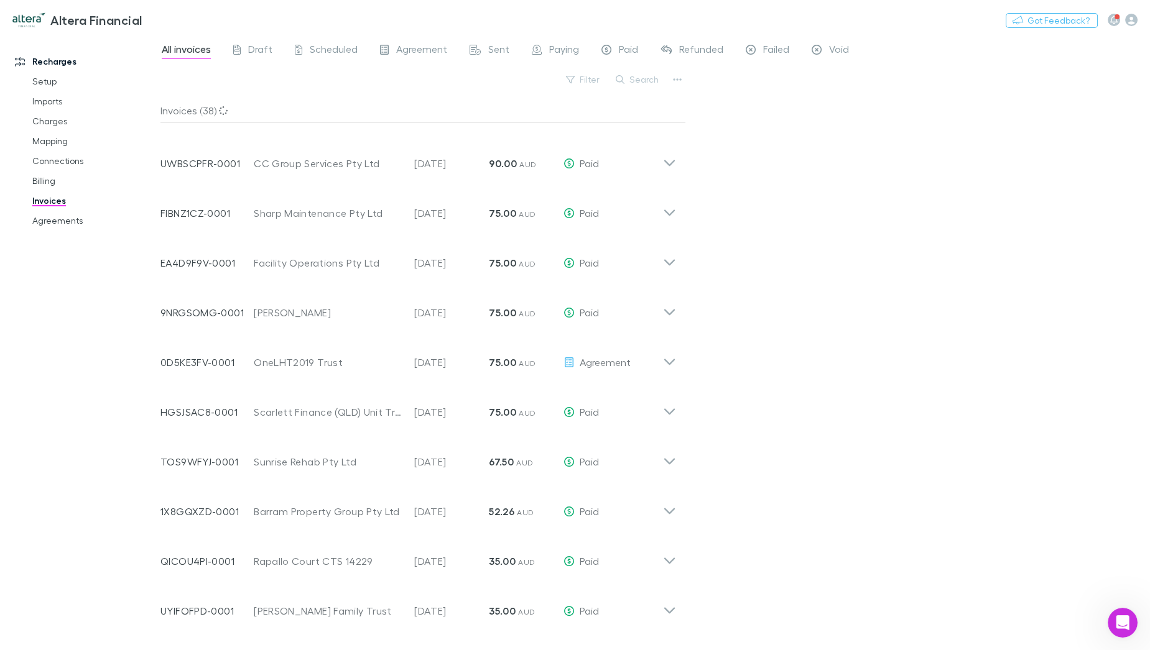
scroll to position [993, 0]
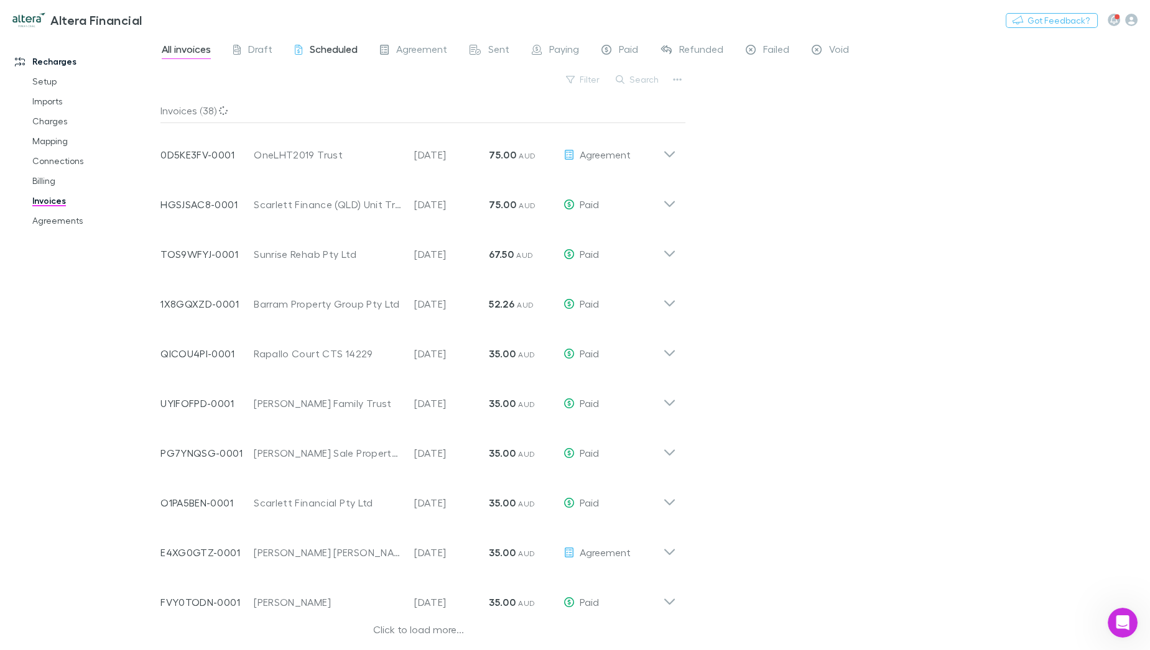
click at [339, 55] on span "Scheduled" at bounding box center [334, 51] width 48 height 16
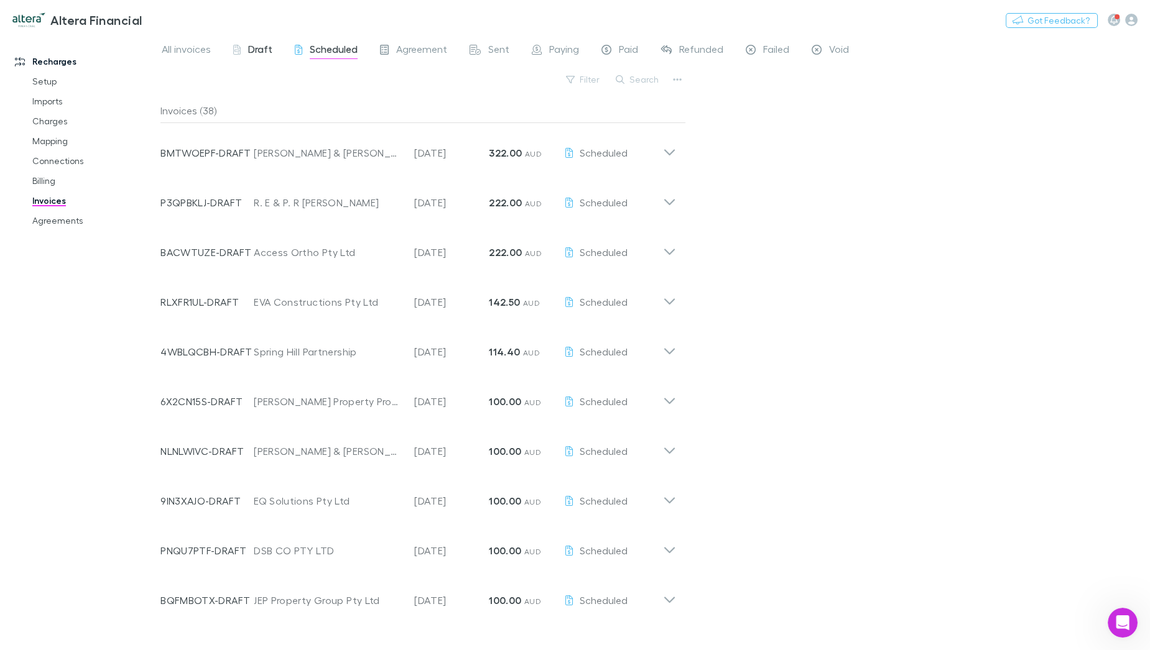
click at [261, 49] on span "Draft" at bounding box center [260, 51] width 24 height 16
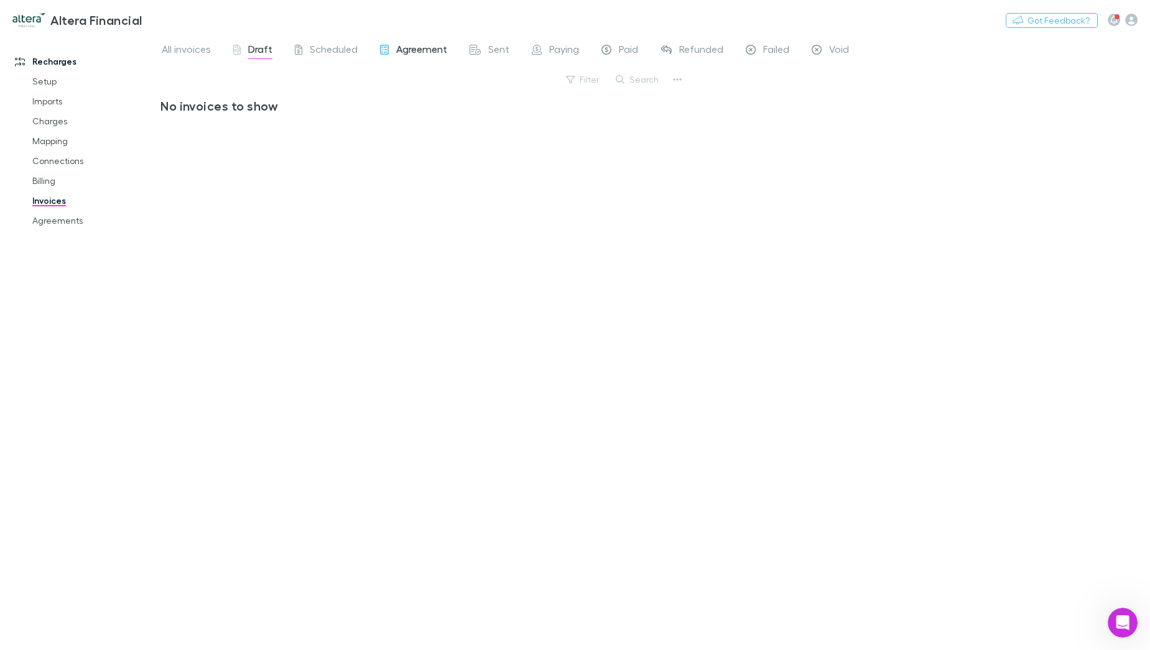
click at [426, 50] on span "Agreement" at bounding box center [421, 51] width 51 height 16
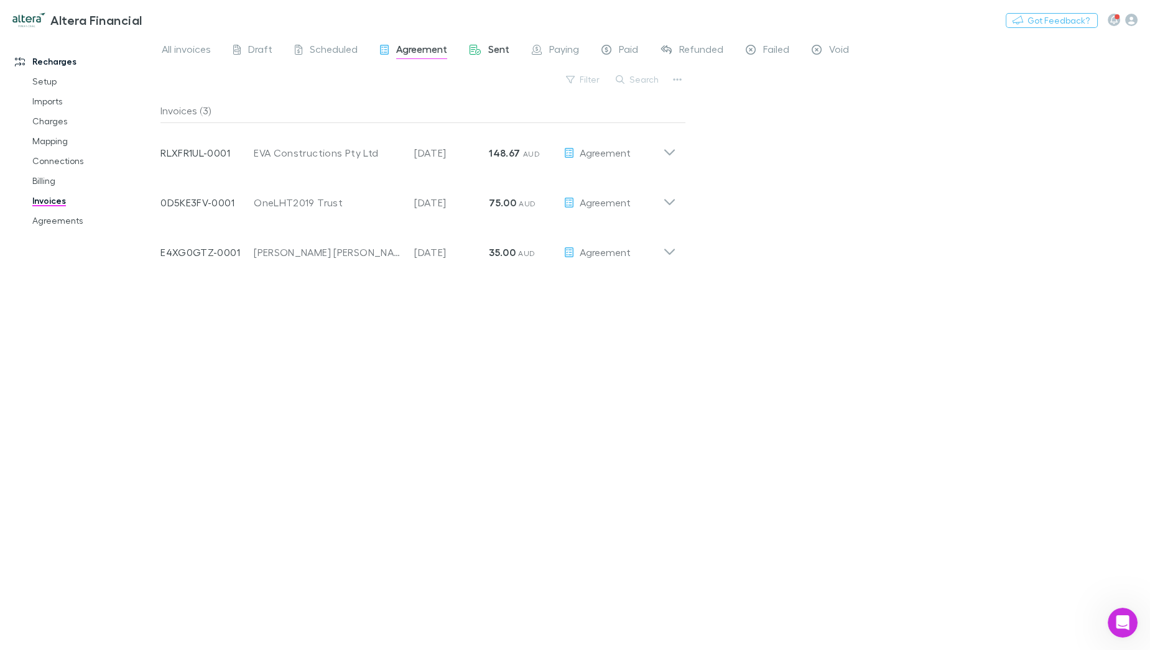
click at [490, 47] on span "Sent" at bounding box center [498, 51] width 21 height 16
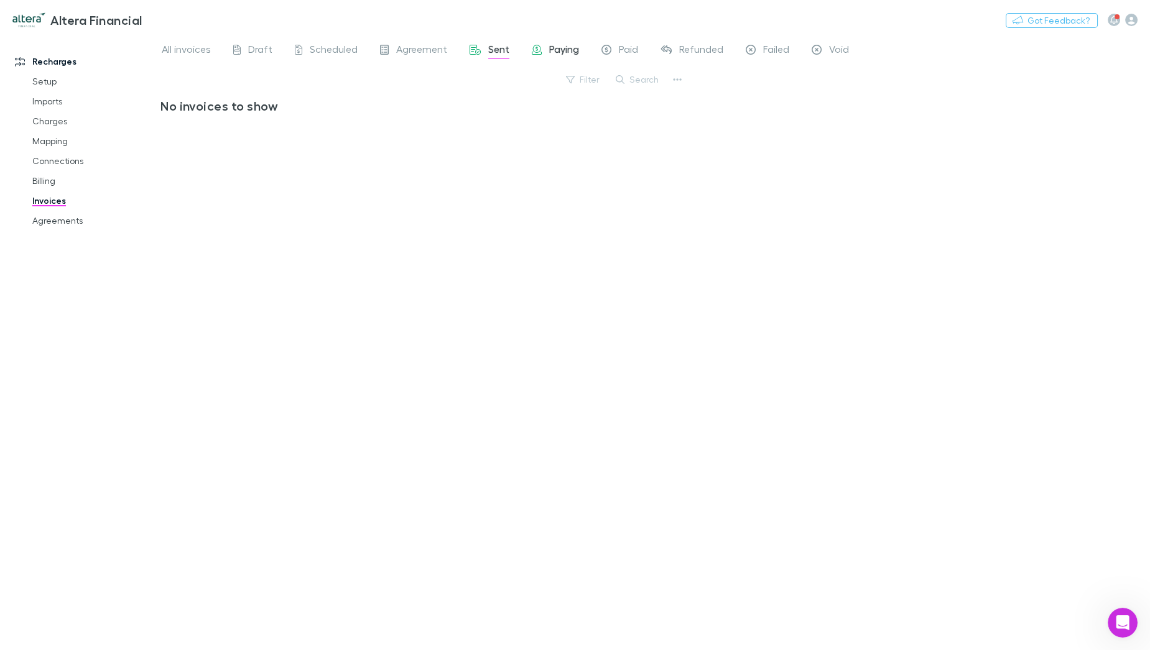
click at [559, 45] on span "Paying" at bounding box center [564, 51] width 30 height 16
click at [204, 49] on span "All invoices" at bounding box center [186, 51] width 49 height 16
